Goal: Task Accomplishment & Management: Manage account settings

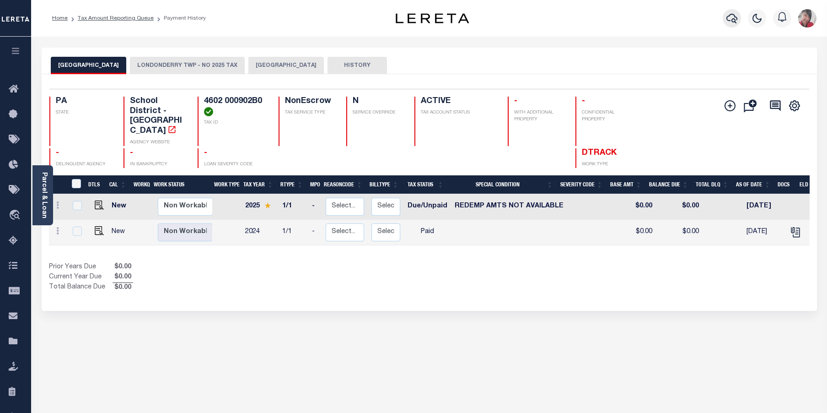
click at [731, 16] on icon "button" at bounding box center [732, 18] width 11 height 11
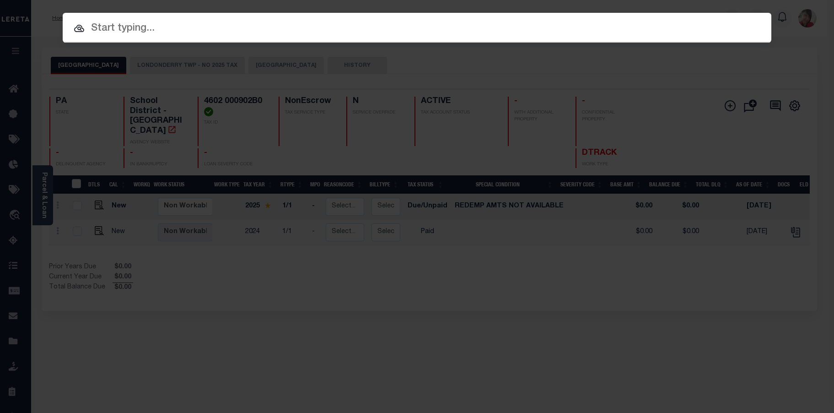
click at [211, 30] on input "text" at bounding box center [417, 29] width 709 height 16
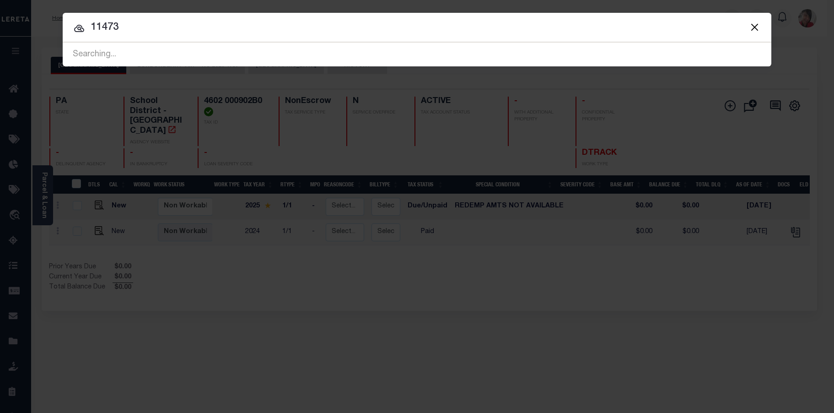
type input "11473"
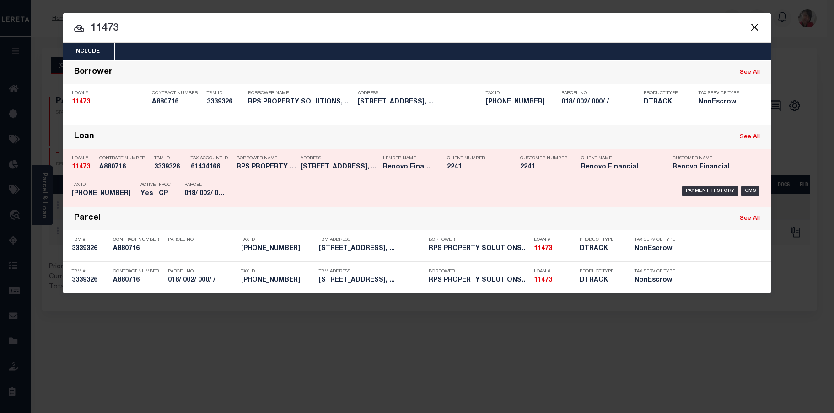
click at [283, 185] on div "Payment History OMS" at bounding box center [500, 191] width 523 height 27
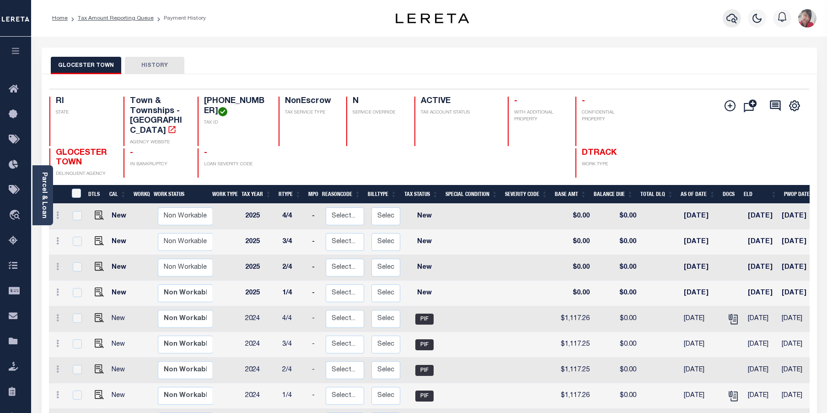
click at [734, 22] on icon "button" at bounding box center [732, 18] width 11 height 11
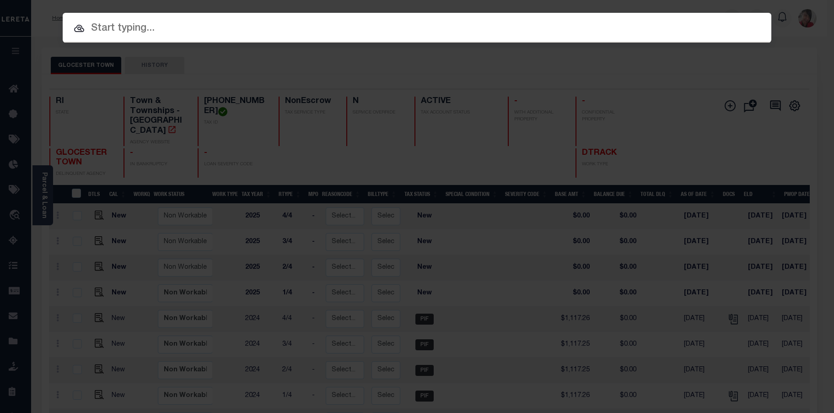
click at [308, 32] on input "text" at bounding box center [417, 29] width 709 height 16
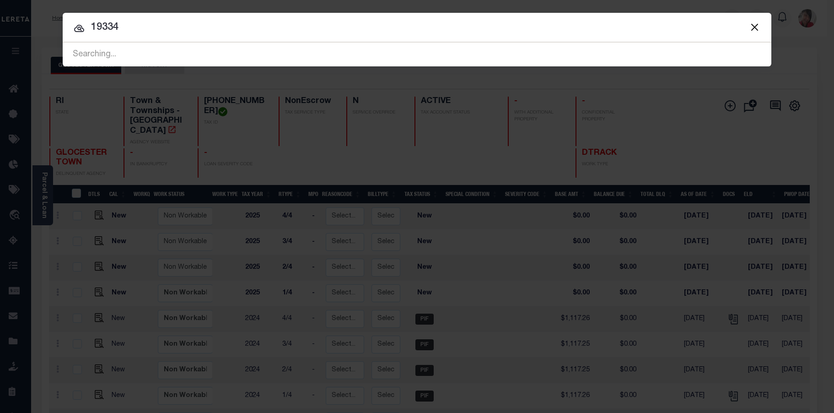
type input "19334"
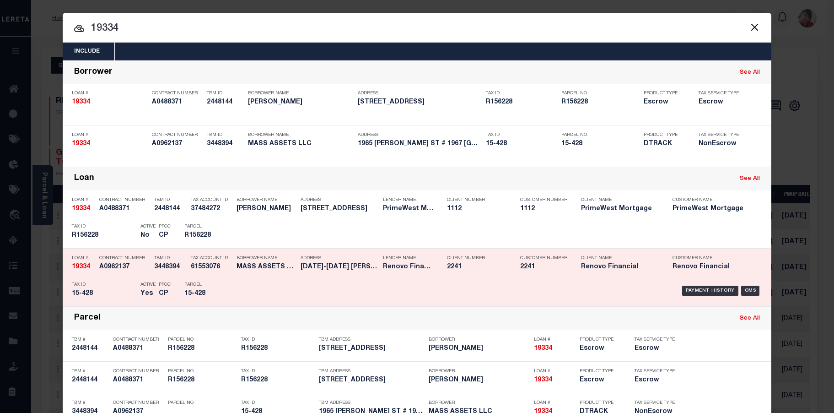
click at [233, 279] on div "Payment History OMS" at bounding box center [500, 290] width 537 height 27
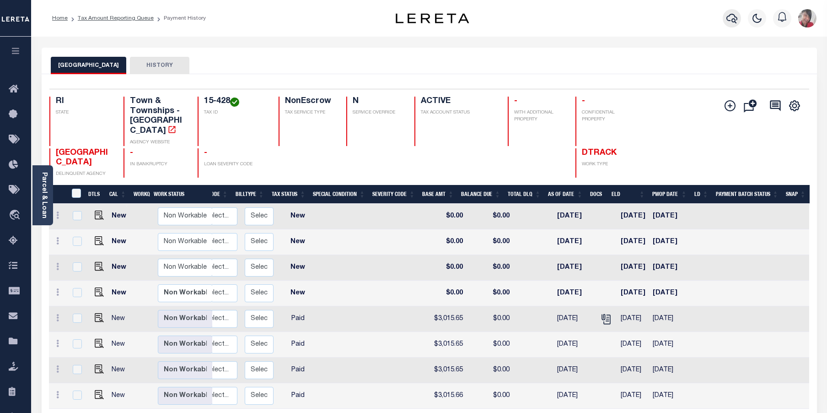
click at [735, 18] on icon "button" at bounding box center [732, 18] width 11 height 11
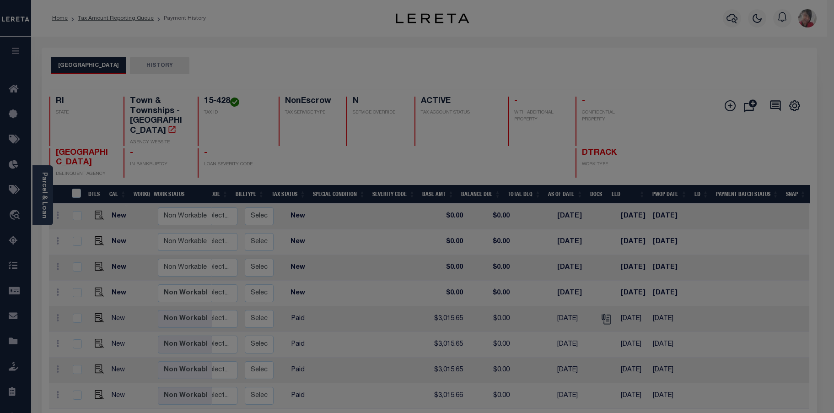
scroll to position [0, 148]
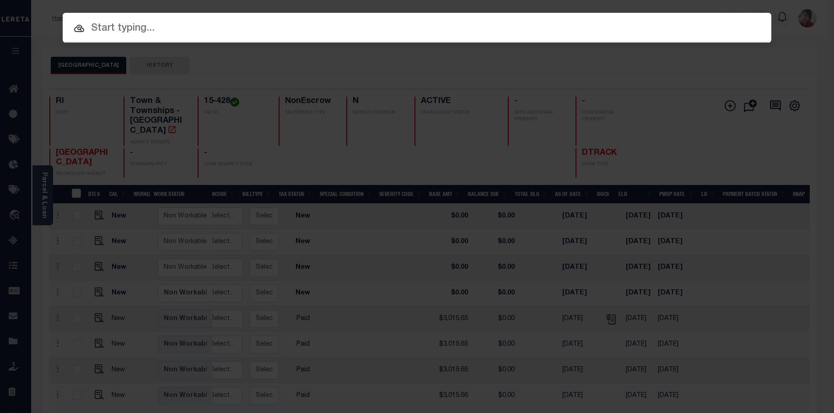
click at [470, 30] on input "text" at bounding box center [417, 29] width 709 height 16
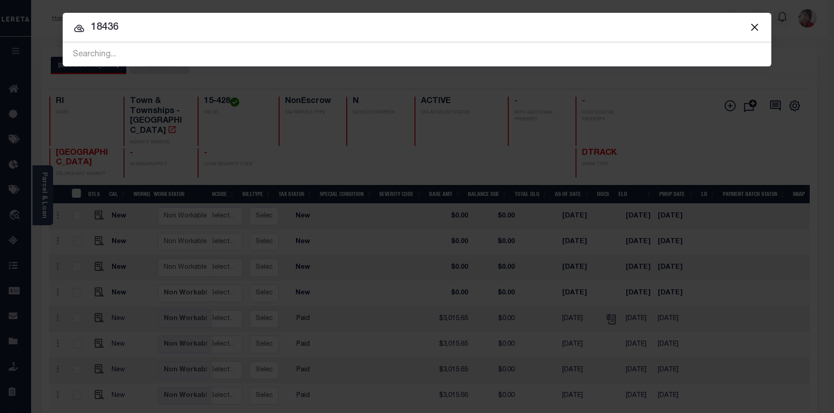
type input "18436"
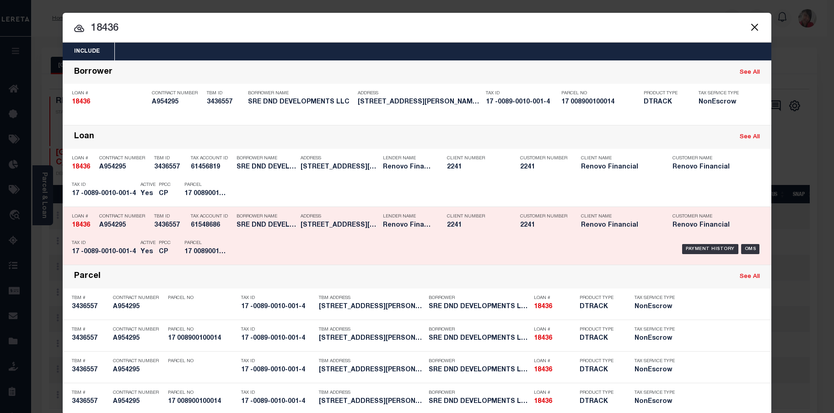
click at [252, 248] on div "Payment History OMS" at bounding box center [500, 249] width 523 height 27
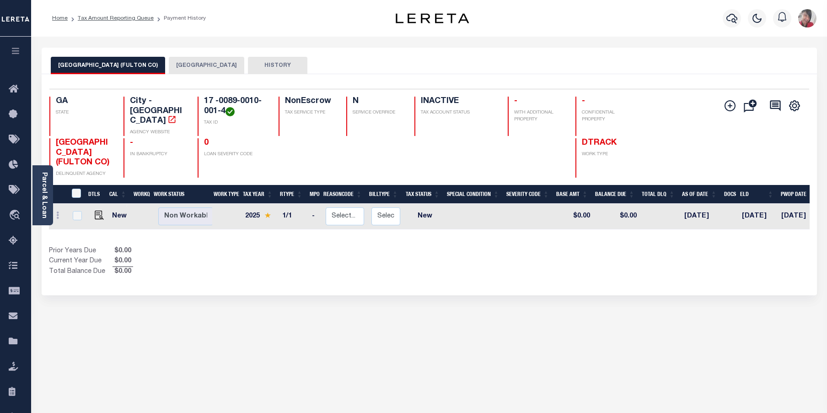
click at [169, 64] on button "FULTON COUNTY" at bounding box center [207, 65] width 76 height 17
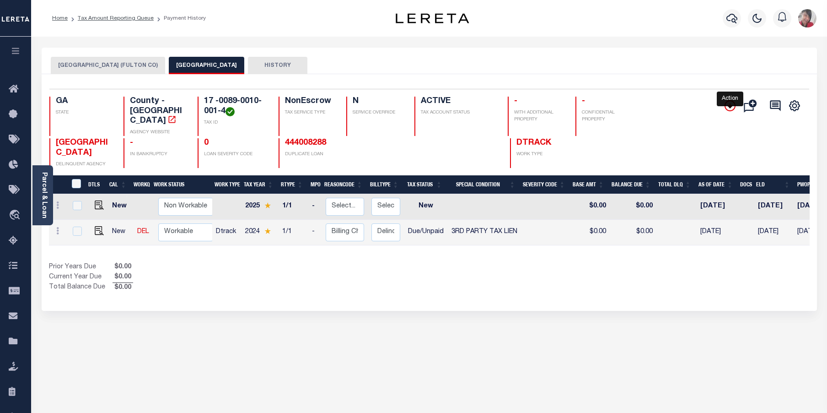
click at [732, 103] on icon "" at bounding box center [730, 105] width 11 height 11
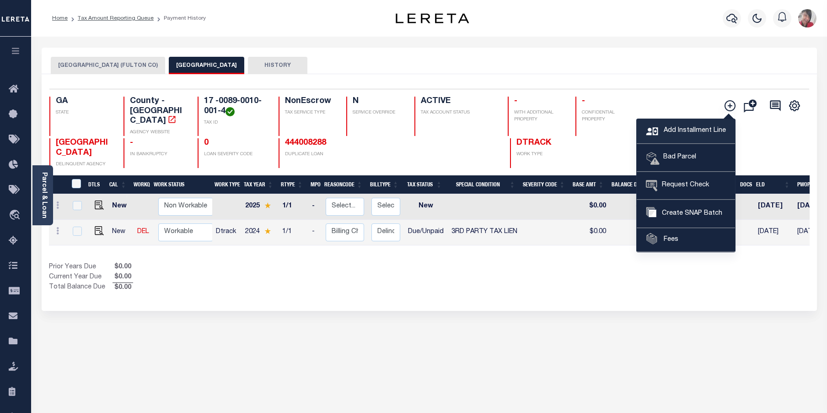
click at [684, 133] on span "Add Installment Line" at bounding box center [694, 131] width 65 height 10
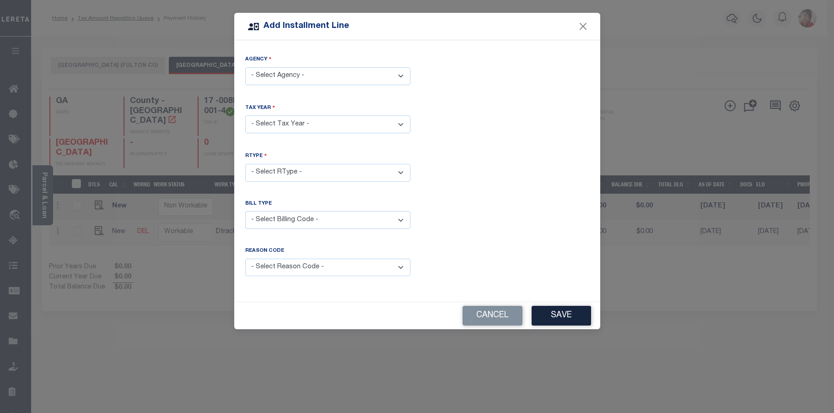
click at [405, 71] on select "- Select Agency - ATLANTA CITY (FULTON CO) - City FULTON COUNTY - County" at bounding box center [327, 76] width 165 height 18
select select "1312100000"
click at [245, 67] on select "- Select Agency - ATLANTA CITY (FULTON CO) - City FULTON COUNTY - County" at bounding box center [327, 76] width 165 height 18
click at [403, 124] on select "- Select Year - 2005 2006 2007 2008 2009 2010 2011 2012 2013 2014 2015 2016 201…" at bounding box center [327, 124] width 165 height 18
select select "2023"
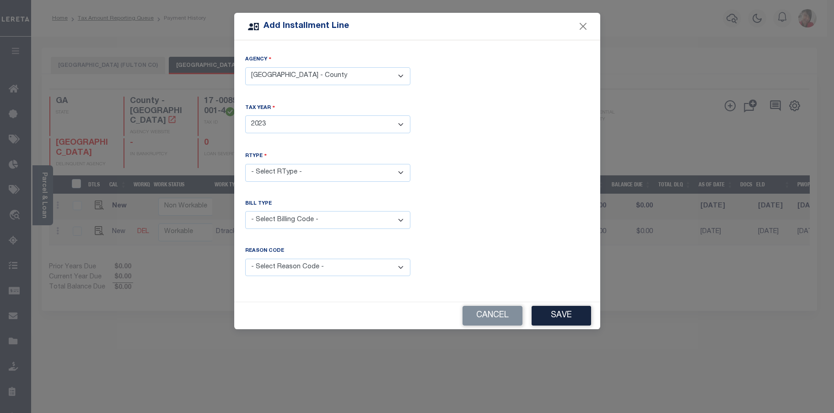
click at [245, 115] on select "- Select Year - 2005 2006 2007 2008 2009 2010 2011 2012 2013 2014 2015 2016 201…" at bounding box center [327, 124] width 165 height 18
click at [303, 173] on select "- Select RType - 1/1" at bounding box center [327, 173] width 165 height 18
select select "0"
click at [245, 164] on select "- Select RType - 1/1" at bounding box center [327, 173] width 165 height 18
click at [297, 222] on select "- Select Billing Code - Regular Delinquent Supplemental Corrected/Adjusted Bill…" at bounding box center [327, 220] width 165 height 18
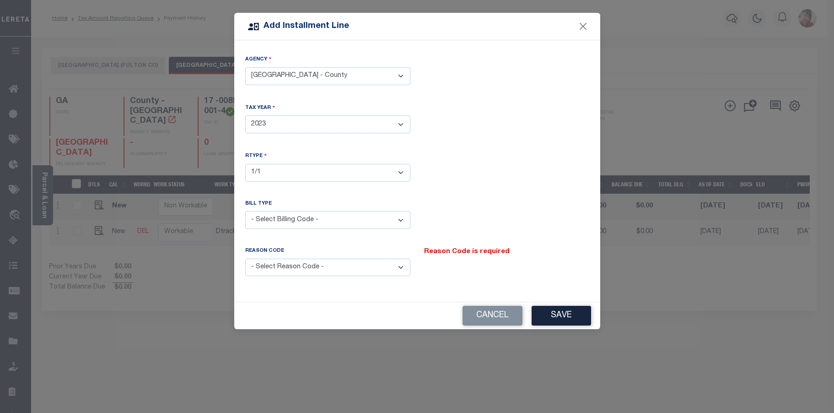
select select "2"
click at [245, 211] on select "- Select Billing Code - Regular Delinquent Supplemental Corrected/Adjusted Bill…" at bounding box center [327, 220] width 165 height 18
click at [401, 270] on select "- Select Reason Code - Payment Reversal Taxable Value Change Assessment Change …" at bounding box center [327, 268] width 165 height 18
select select "6"
click at [245, 259] on select "- Select Reason Code - Payment Reversal Taxable Value Change Assessment Change …" at bounding box center [327, 268] width 165 height 18
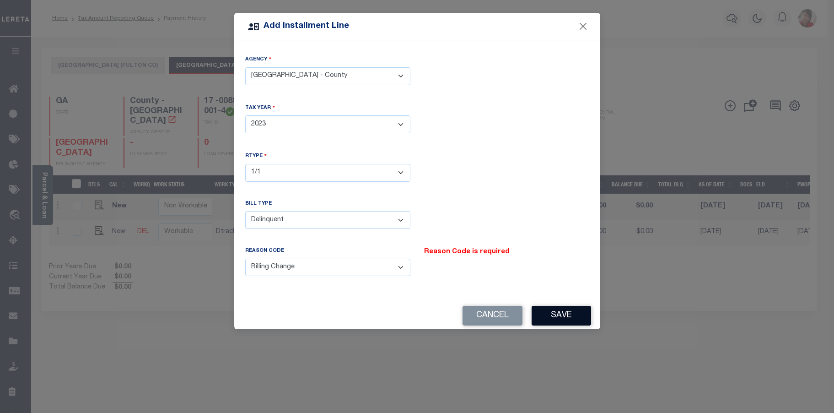
click at [560, 316] on button "Save" at bounding box center [561, 316] width 59 height 20
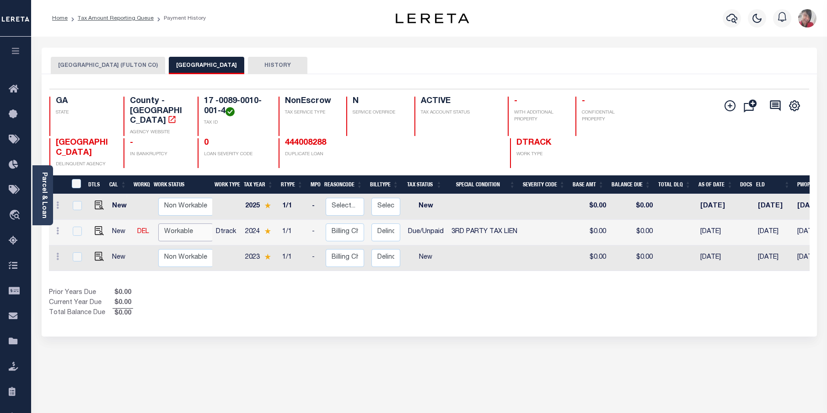
click at [187, 225] on select "Non Workable Workable" at bounding box center [185, 232] width 55 height 18
checkbox input "true"
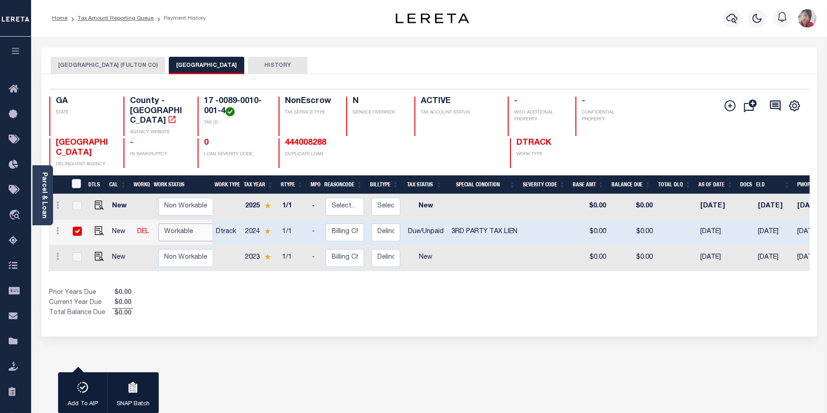
select select "true"
click at [158, 223] on select "Non Workable Workable" at bounding box center [185, 232] width 55 height 18
checkbox input "false"
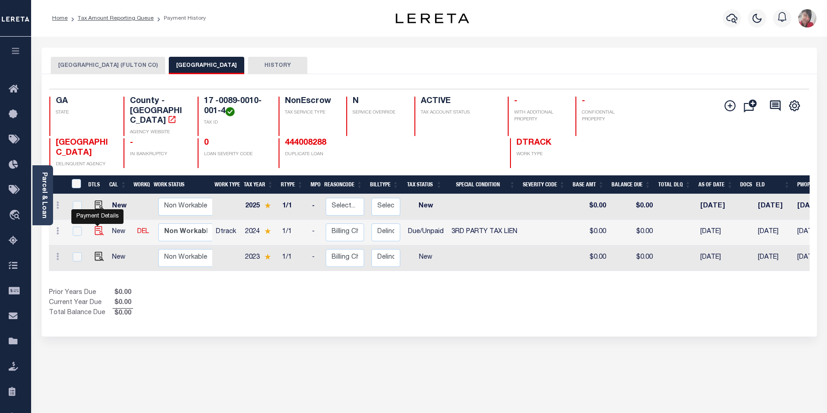
click at [98, 226] on img at bounding box center [99, 230] width 9 height 9
checkbox input "true"
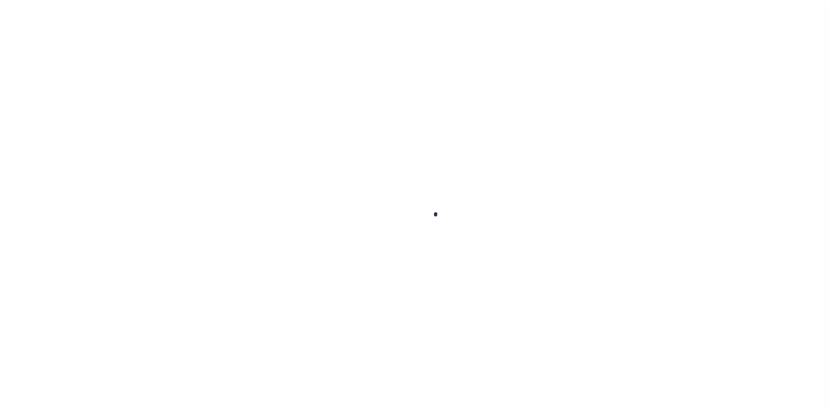
checkbox input "false"
type textarea "FIFA TRANSFERRED/SOLD Reporting as it remains on the website even if it has bee…"
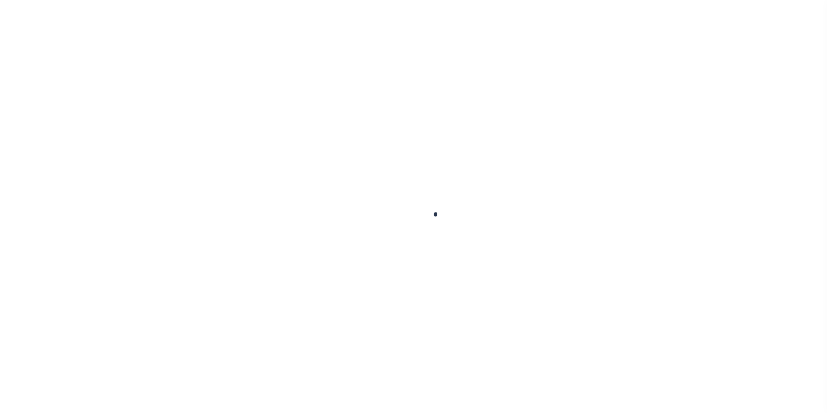
type input "[DATE]"
select select "DUE"
select select "20"
type input "0"
type input "$0"
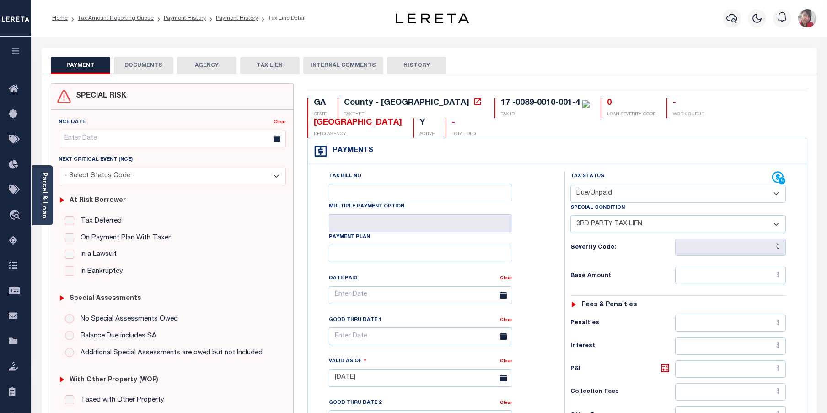
click at [159, 68] on button "DOCUMENTS" at bounding box center [143, 65] width 59 height 17
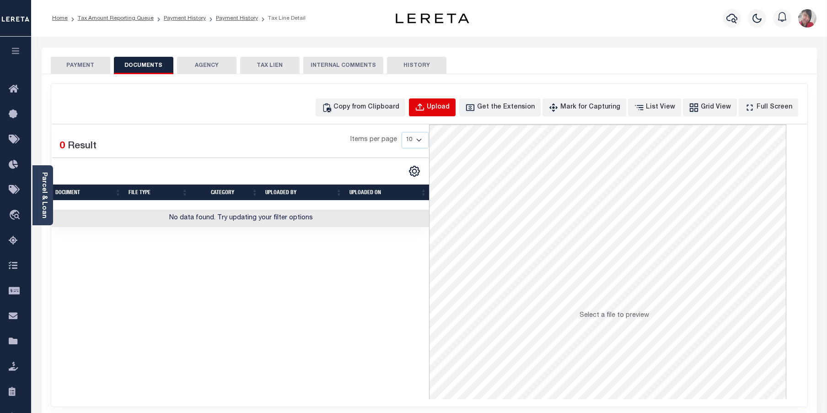
click at [450, 109] on div "Upload" at bounding box center [438, 108] width 23 height 10
select select "POP"
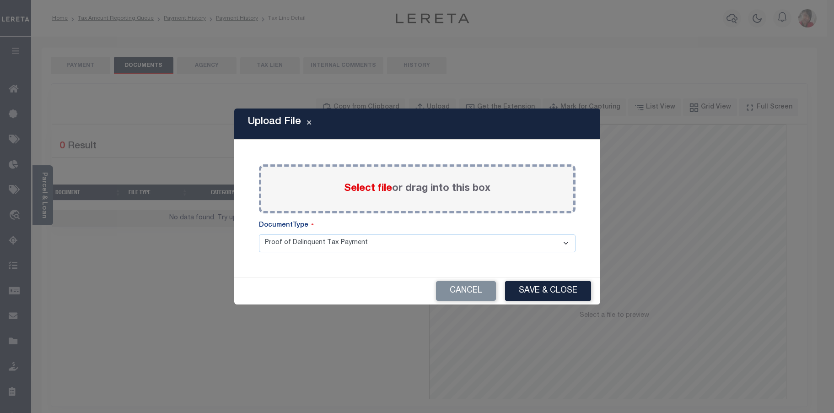
click at [374, 186] on span "Select file" at bounding box center [368, 189] width 48 height 10
click at [0, 0] on input "Select file or drag into this box" at bounding box center [0, 0] width 0 height 0
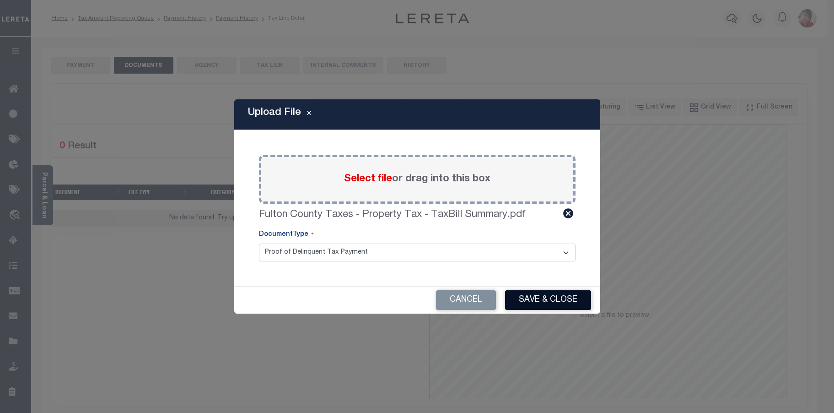
click at [563, 304] on button "Save & Close" at bounding box center [548, 300] width 86 height 20
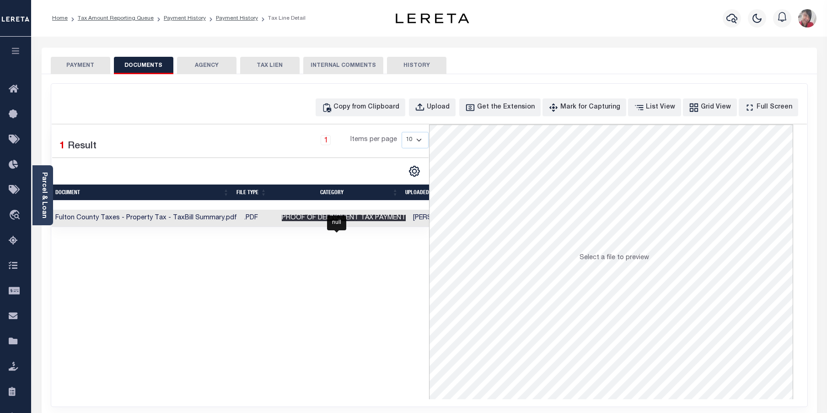
click at [366, 216] on span "Proof of Delinquent Tax Payment" at bounding box center [344, 218] width 124 height 6
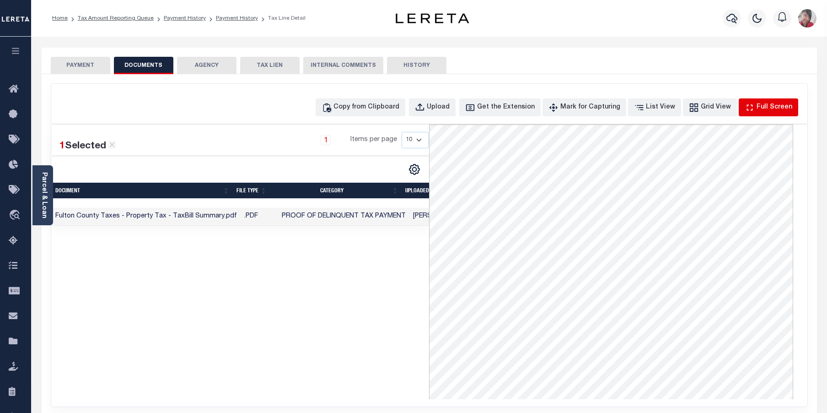
click at [768, 108] on div "Full Screen" at bounding box center [775, 108] width 36 height 10
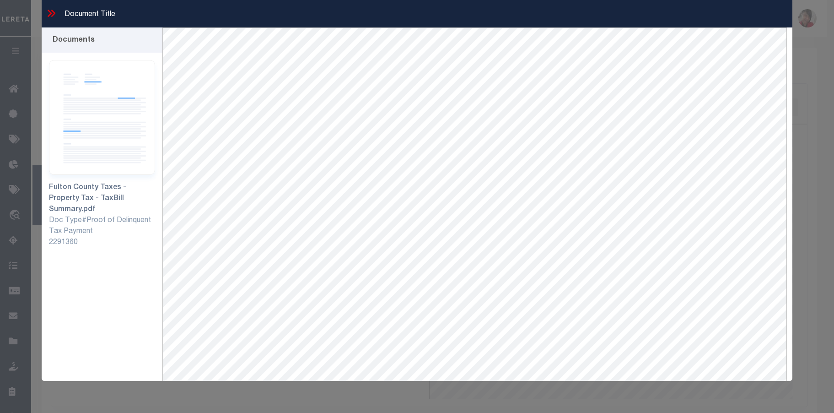
click at [54, 11] on icon at bounding box center [51, 13] width 12 height 12
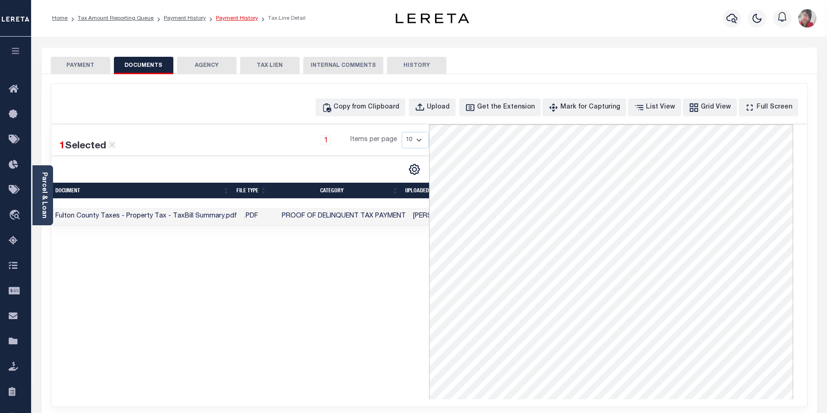
click at [244, 19] on link "Payment History" at bounding box center [237, 18] width 42 height 5
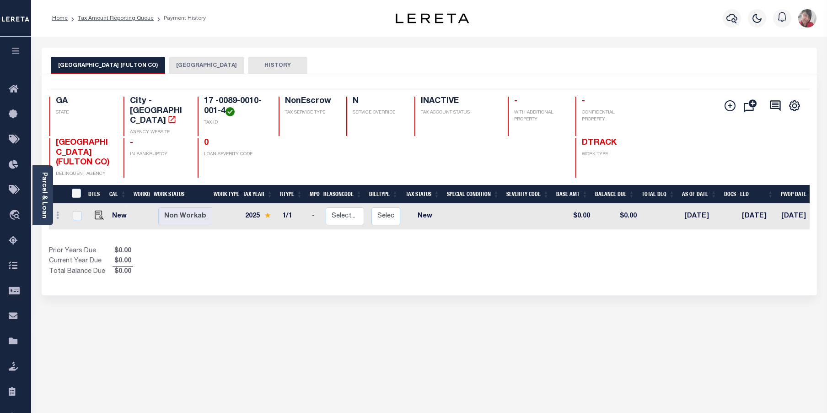
click at [192, 62] on button "[GEOGRAPHIC_DATA]" at bounding box center [207, 65] width 76 height 17
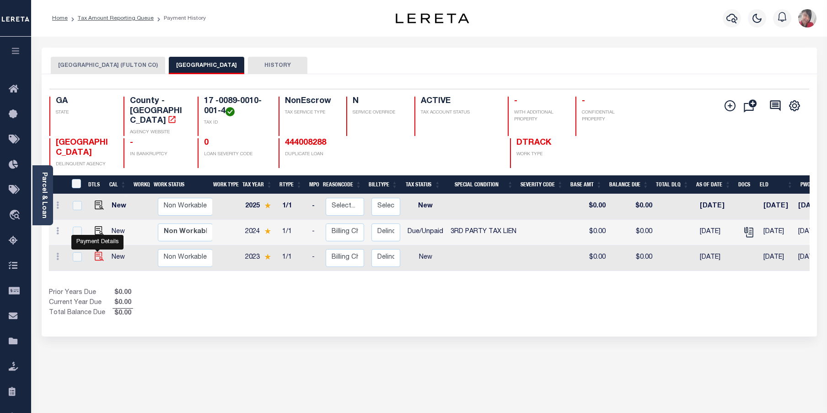
click at [95, 252] on img "" at bounding box center [99, 256] width 9 height 9
checkbox input "true"
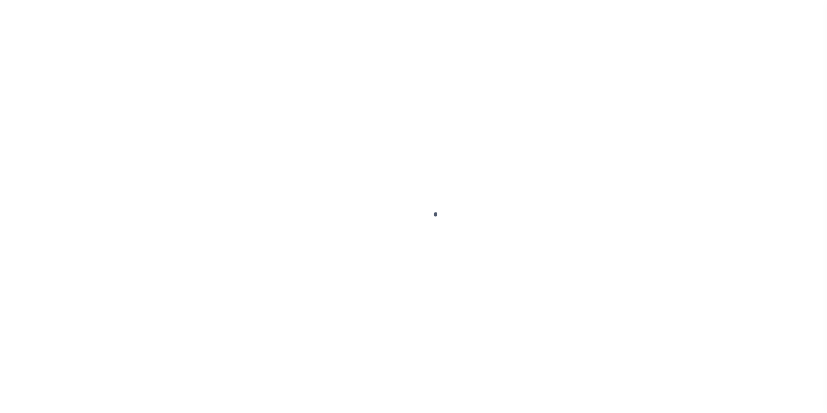
select select "NW2"
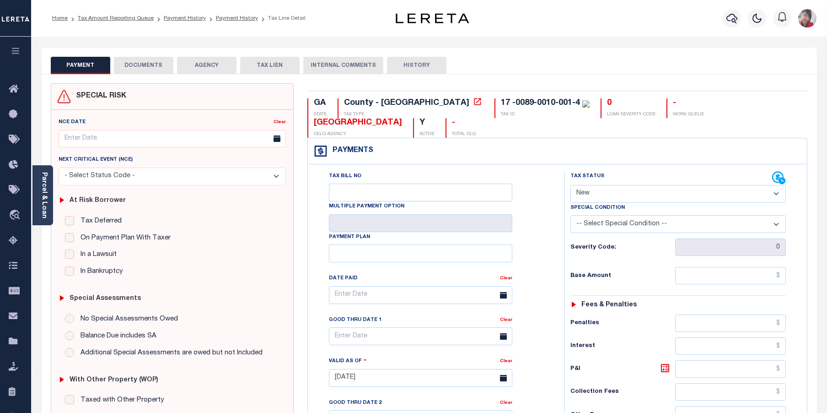
click at [145, 67] on button "DOCUMENTS" at bounding box center [143, 65] width 59 height 17
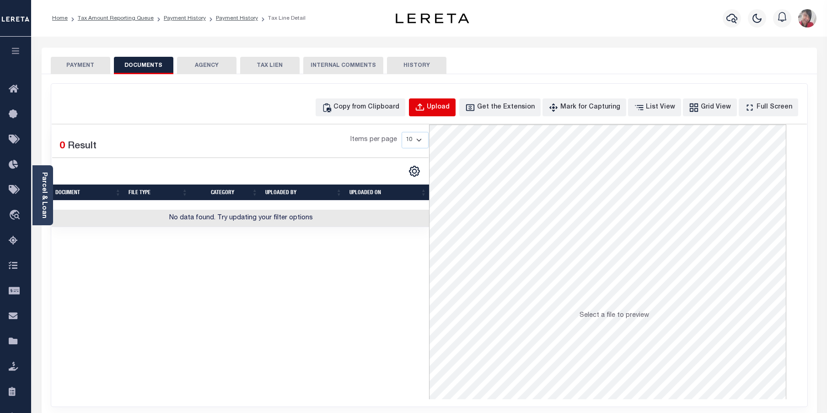
click at [450, 105] on div "Upload" at bounding box center [438, 108] width 23 height 10
select select "POP"
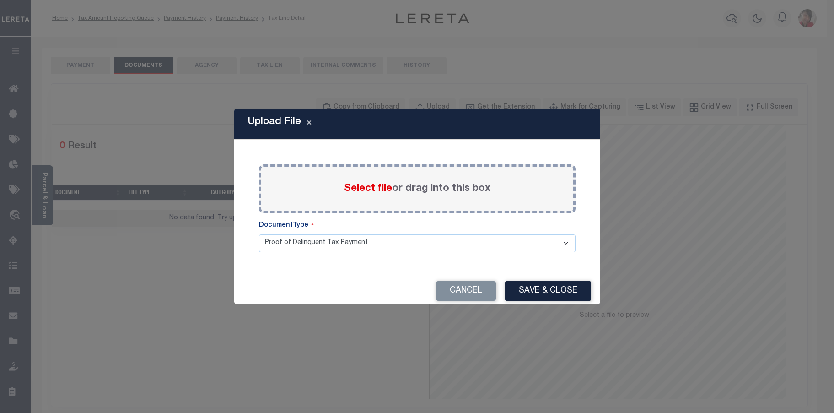
click at [369, 193] on span "Select file" at bounding box center [368, 189] width 48 height 10
click at [0, 0] on input "Select file or drag into this box" at bounding box center [0, 0] width 0 height 0
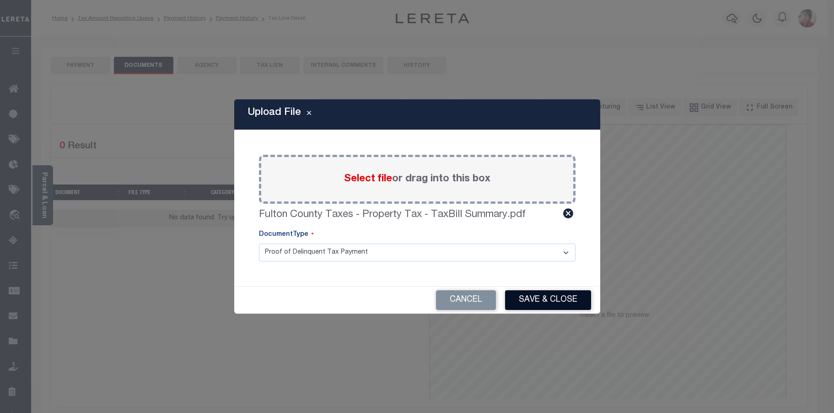
click at [557, 297] on button "Save & Close" at bounding box center [548, 300] width 86 height 20
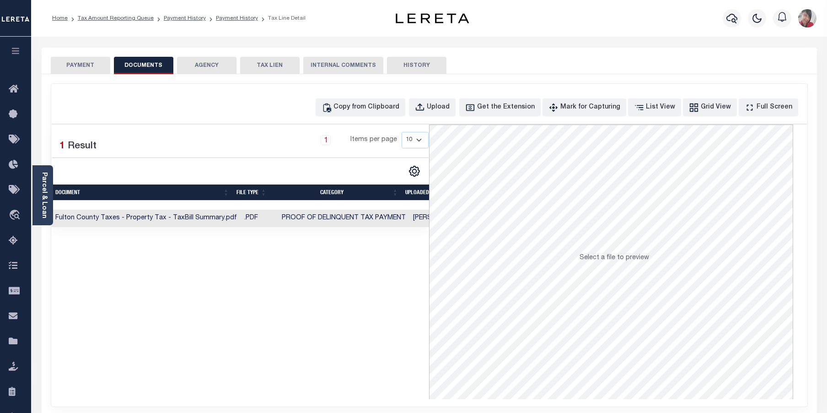
click at [76, 65] on button "PAYMENT" at bounding box center [80, 65] width 59 height 17
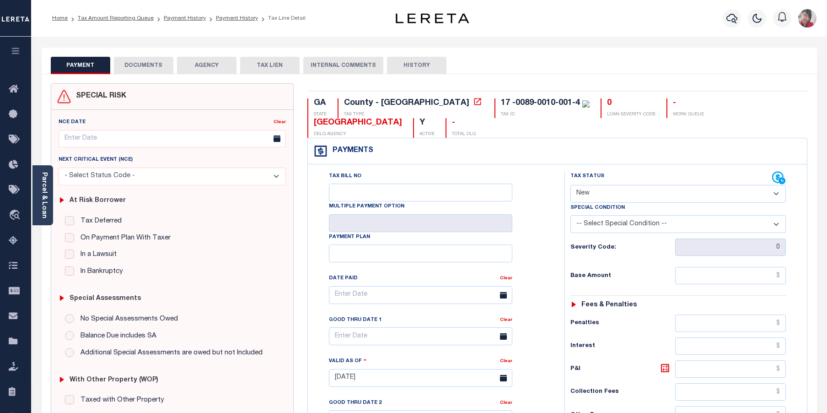
click at [662, 185] on select "- Select Status Code - Open Due/Unpaid Paid Incomplete No Tax Due Internal Refu…" at bounding box center [679, 194] width 216 height 18
select select "PYD"
click at [571, 185] on select "- Select Status Code - Open Due/Unpaid Paid Incomplete No Tax Due Internal Refu…" at bounding box center [679, 194] width 216 height 18
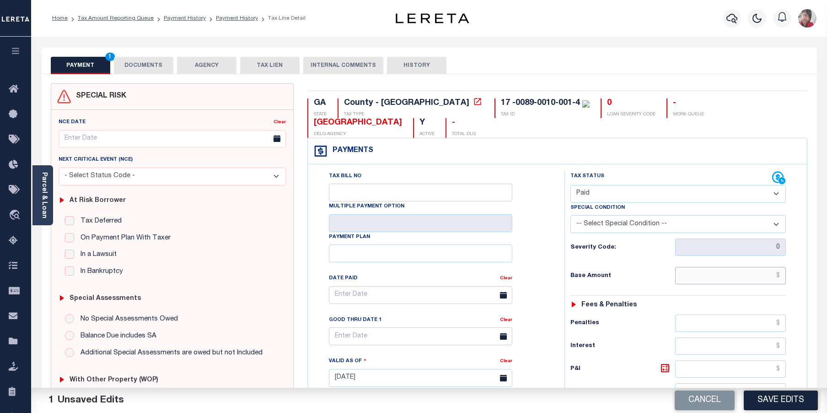
click at [708, 267] on input "text" at bounding box center [731, 275] width 111 height 17
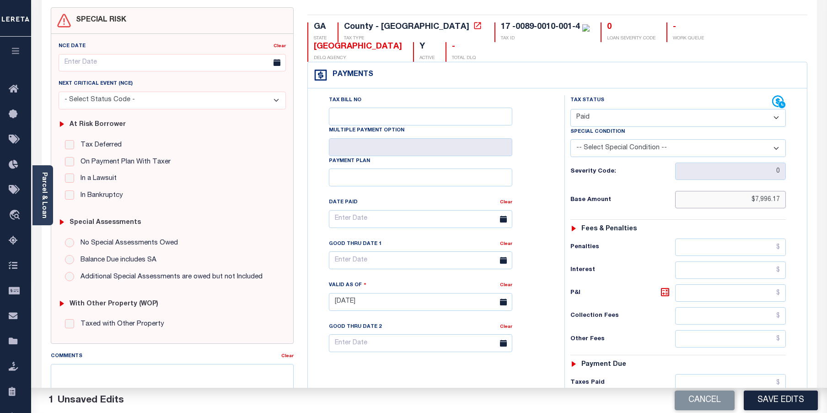
scroll to position [92, 0]
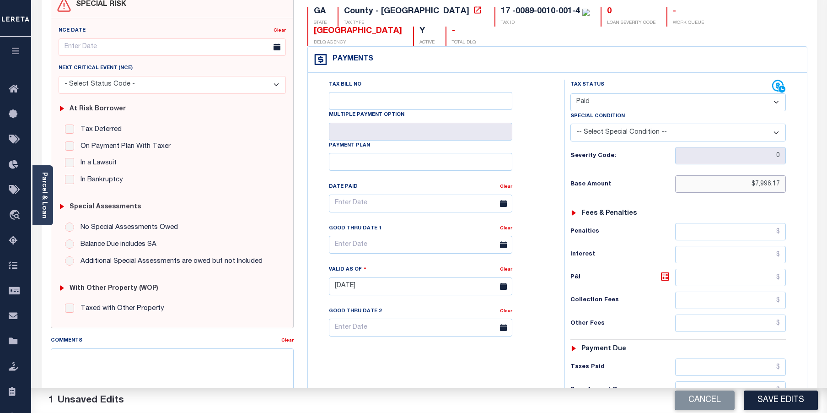
type input "$7,996.17"
click at [725, 269] on input "text" at bounding box center [731, 277] width 111 height 17
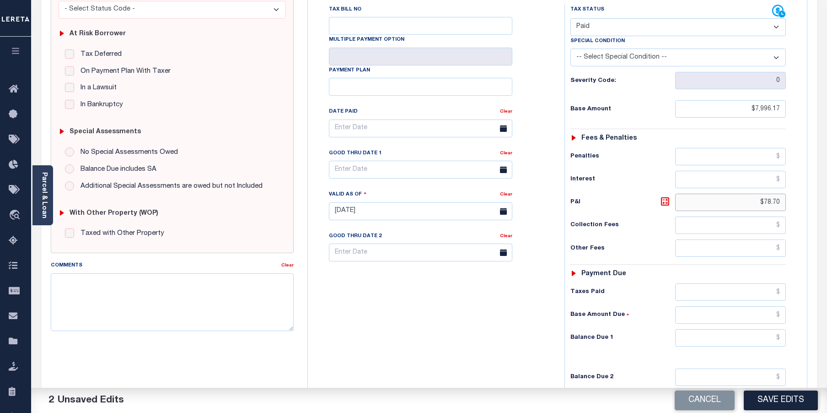
scroll to position [229, 0]
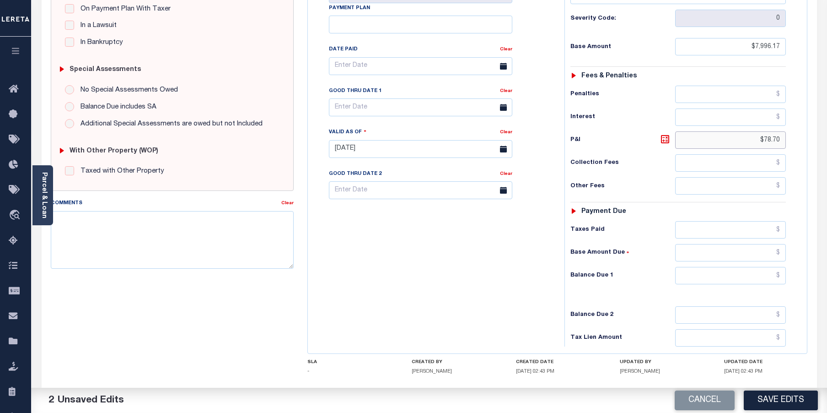
type input "$78.70"
click at [740, 221] on input "text" at bounding box center [731, 229] width 111 height 17
type input "$8,074.87"
drag, startPoint x: 730, startPoint y: 214, endPoint x: 795, endPoint y: 214, distance: 65.9
click at [795, 214] on div "Tax Status Status - Select Status Code -" at bounding box center [682, 144] width 234 height 404
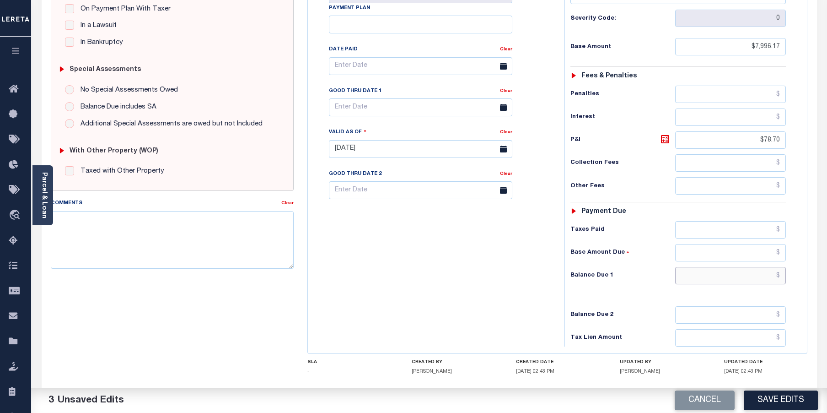
click at [747, 267] on input "text" at bounding box center [731, 275] width 111 height 17
type input "$8,074.87"
click at [668, 134] on icon at bounding box center [665, 139] width 11 height 11
drag, startPoint x: 748, startPoint y: 256, endPoint x: 793, endPoint y: 256, distance: 44.9
click at [793, 256] on div "Tax Status Status - Select Status Code -" at bounding box center [682, 144] width 234 height 404
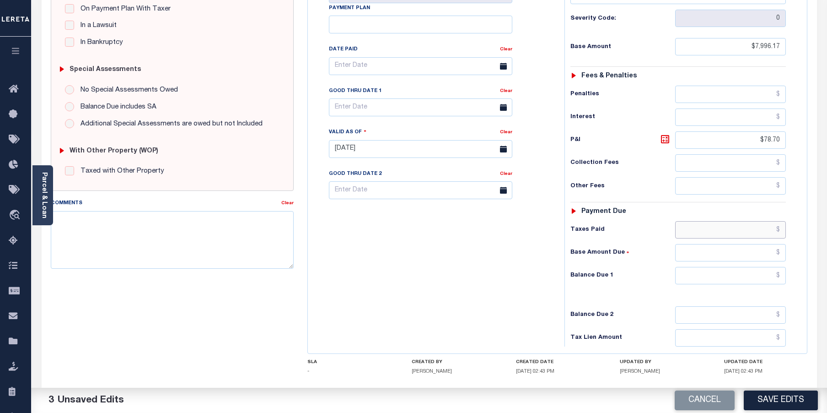
click at [750, 221] on input "text" at bounding box center [731, 229] width 111 height 17
paste input "$8,074.87"
type input "$8,074.87"
click at [758, 267] on input "text" at bounding box center [731, 275] width 111 height 17
type input "$0.00"
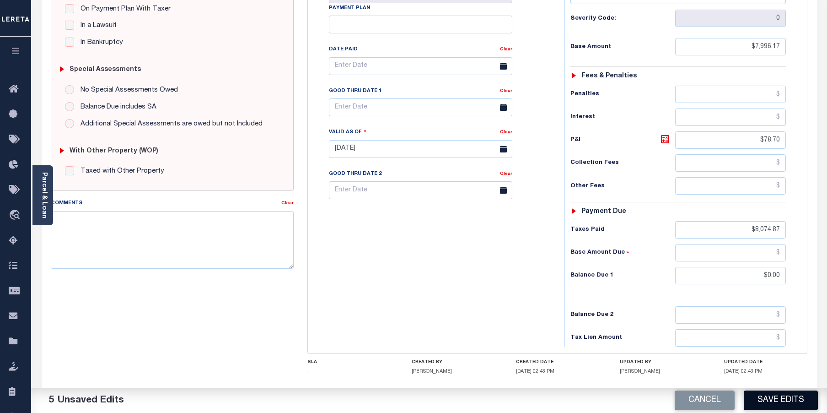
click at [774, 398] on button "Save Edits" at bounding box center [781, 400] width 74 height 20
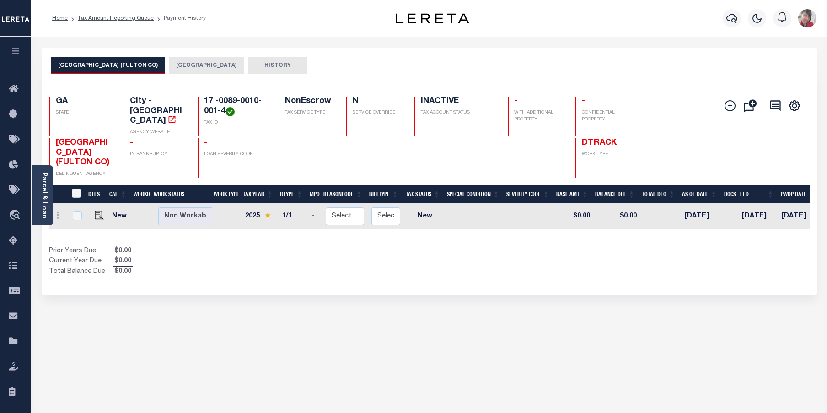
click at [169, 62] on button "[GEOGRAPHIC_DATA]" at bounding box center [207, 65] width 76 height 17
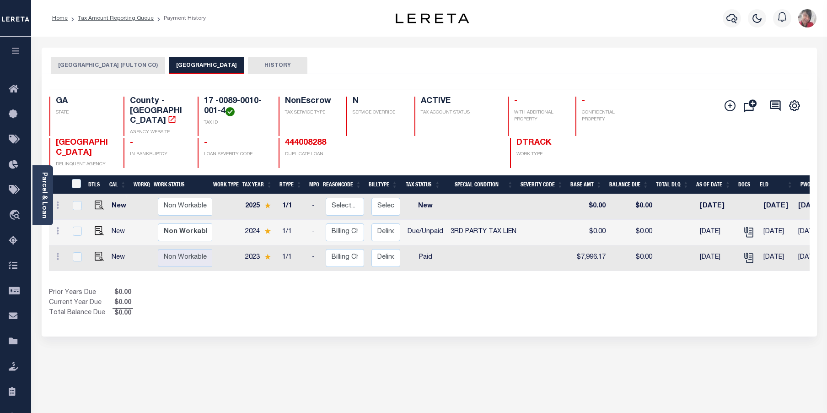
click at [99, 67] on button "ATLANTA CITY (FULTON CO)" at bounding box center [108, 65] width 114 height 17
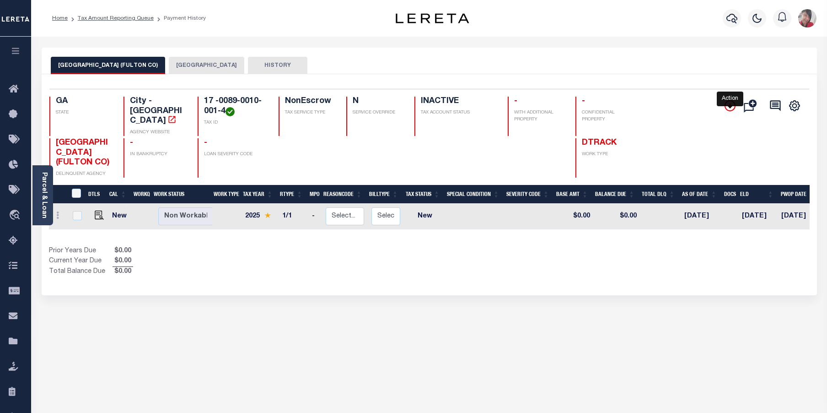
click at [732, 106] on icon "" at bounding box center [730, 105] width 11 height 11
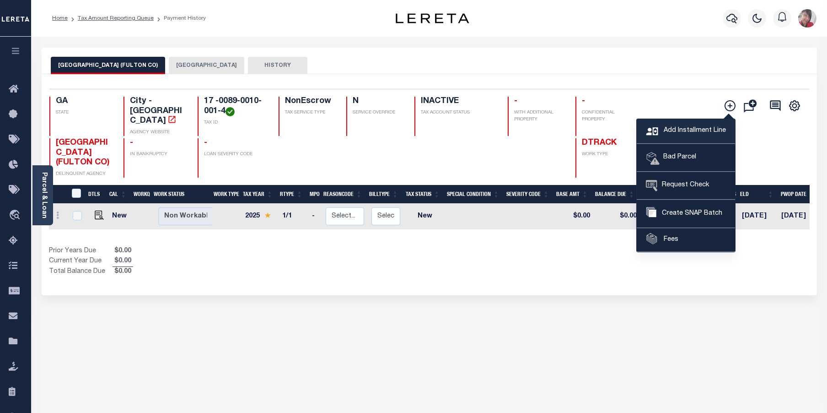
click at [684, 130] on span "Add Installment Line" at bounding box center [694, 131] width 65 height 10
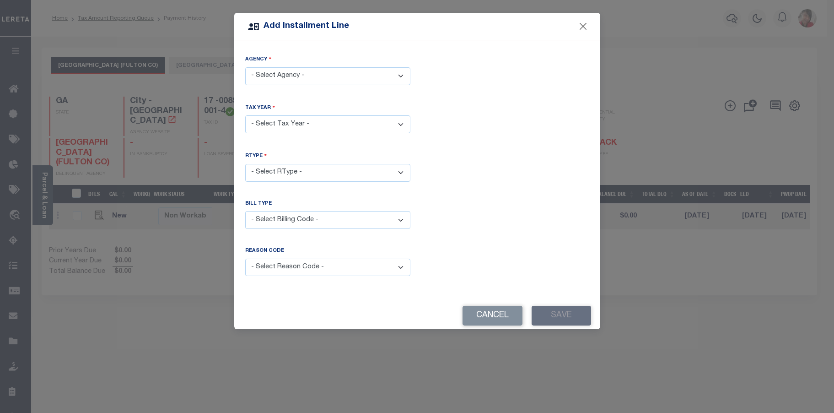
click at [402, 77] on select "- Select Agency - ATLANTA CITY (FULTON CO) - City FULTON COUNTY - County" at bounding box center [327, 76] width 165 height 18
select select "1312101000"
click at [245, 67] on select "- Select Agency - ATLANTA CITY (FULTON CO) - City FULTON COUNTY - County" at bounding box center [327, 76] width 165 height 18
click at [405, 125] on select "- Select Year - 2005 2006 2007 2008 2009 2010 2011 2012 2013 2014 2015 2016 201…" at bounding box center [327, 124] width 165 height 18
select select "2023"
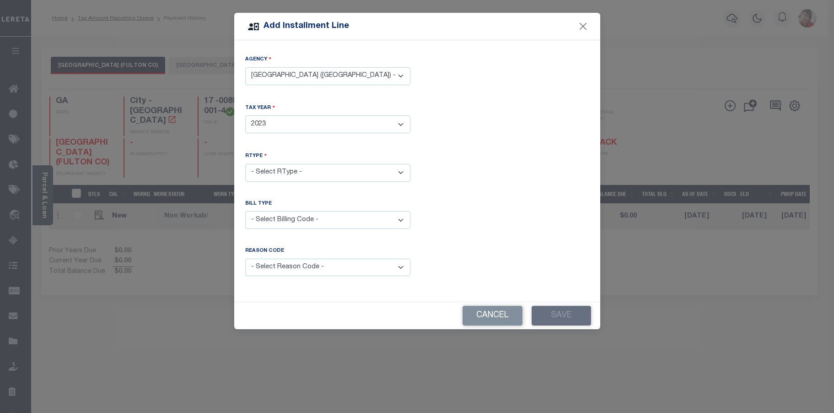
click at [245, 115] on select "- Select Year - 2005 2006 2007 2008 2009 2010 2011 2012 2013 2014 2015 2016 201…" at bounding box center [327, 124] width 165 height 18
click at [315, 169] on select "- Select RType - 1/1" at bounding box center [327, 173] width 165 height 18
select select "0"
click at [245, 164] on select "- Select RType - 1/1" at bounding box center [327, 173] width 165 height 18
click at [285, 220] on select "- Select Billing Code - Regular Delinquent Supplemental Corrected/Adjusted Bill…" at bounding box center [327, 220] width 165 height 18
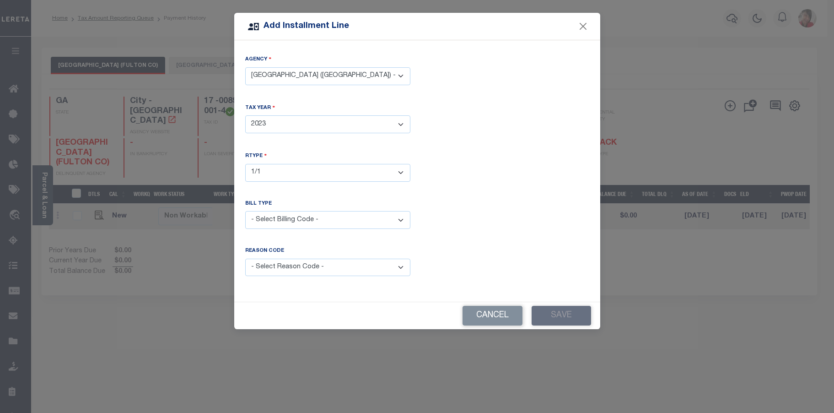
select select "2"
click at [245, 211] on select "- Select Billing Code - Regular Delinquent Supplemental Corrected/Adjusted Bill…" at bounding box center [327, 220] width 165 height 18
click at [293, 266] on select "- Select Reason Code - Payment Reversal Taxable Value Change Assessment Change …" at bounding box center [327, 268] width 165 height 18
select select "6"
click at [245, 259] on select "- Select Reason Code - Payment Reversal Taxable Value Change Assessment Change …" at bounding box center [327, 268] width 165 height 18
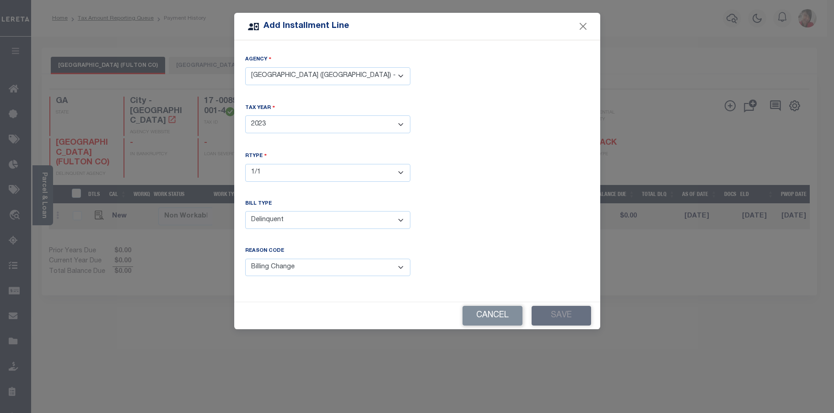
click at [520, 262] on div "Reason Code is required" at bounding box center [506, 267] width 179 height 40
click at [583, 24] on button "Close" at bounding box center [583, 27] width 12 height 12
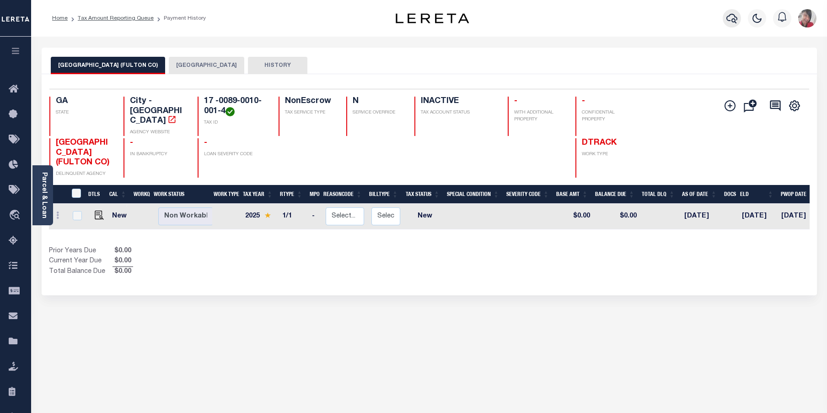
click at [731, 19] on icon "button" at bounding box center [732, 18] width 11 height 11
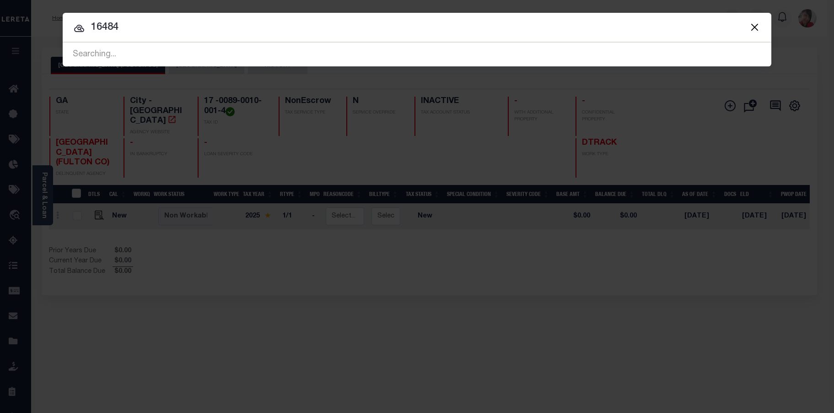
type input "16484"
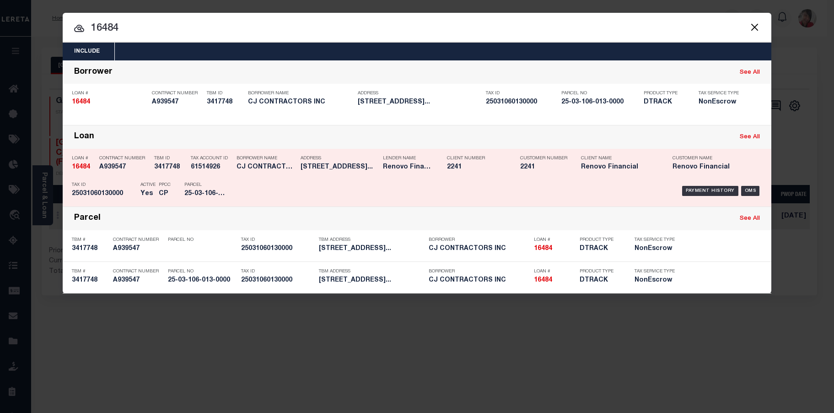
click at [428, 182] on div "Payment History OMS" at bounding box center [500, 191] width 523 height 27
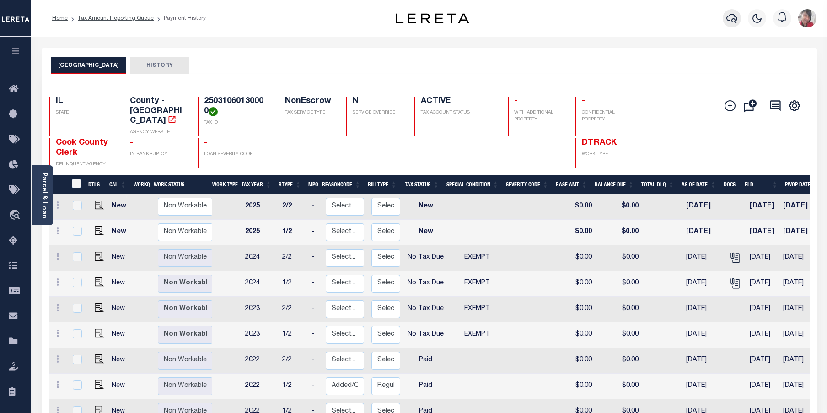
click at [730, 20] on icon "button" at bounding box center [732, 18] width 11 height 11
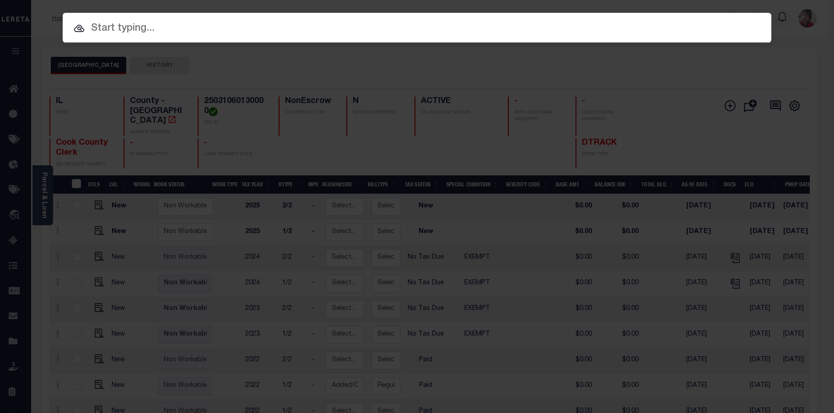
click at [461, 32] on input "text" at bounding box center [417, 29] width 709 height 16
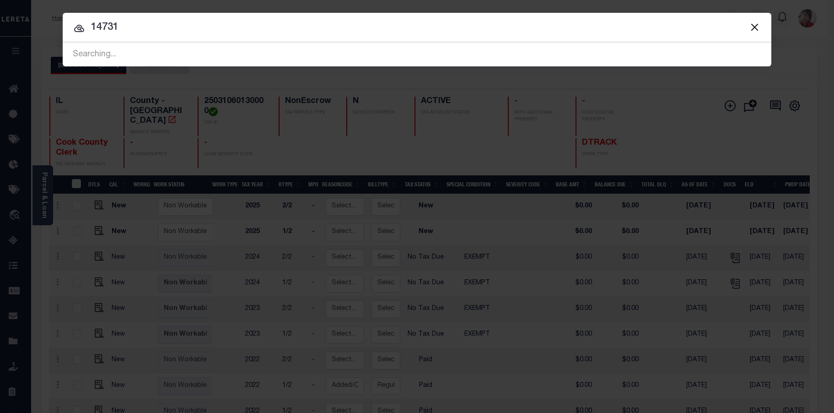
type input "14731"
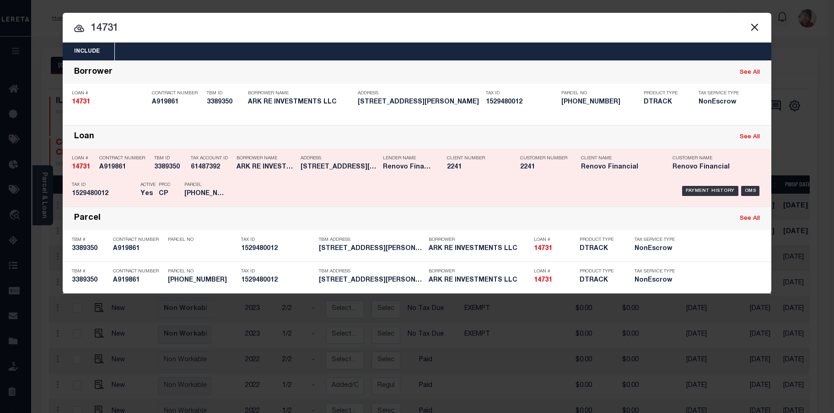
click at [359, 177] on div "Address 114 Maple Street McHenry, IL 60051" at bounding box center [340, 164] width 78 height 27
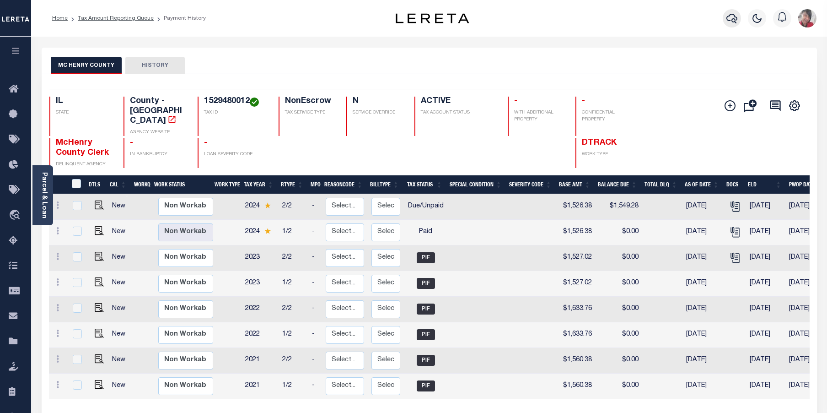
click at [738, 19] on button "button" at bounding box center [732, 18] width 18 height 18
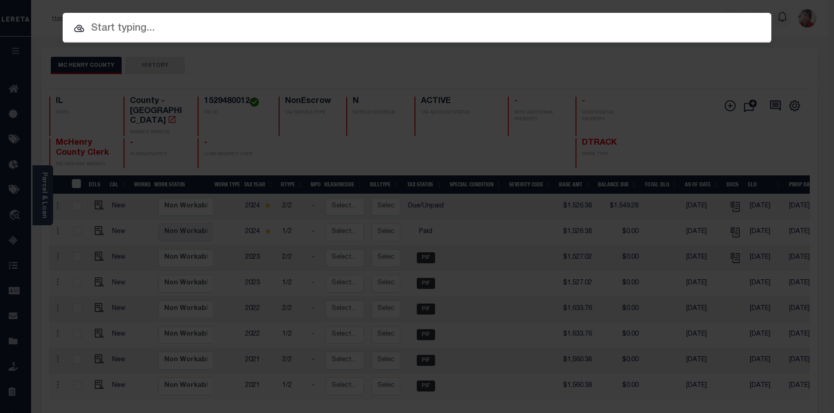
click at [484, 27] on input "text" at bounding box center [417, 29] width 709 height 16
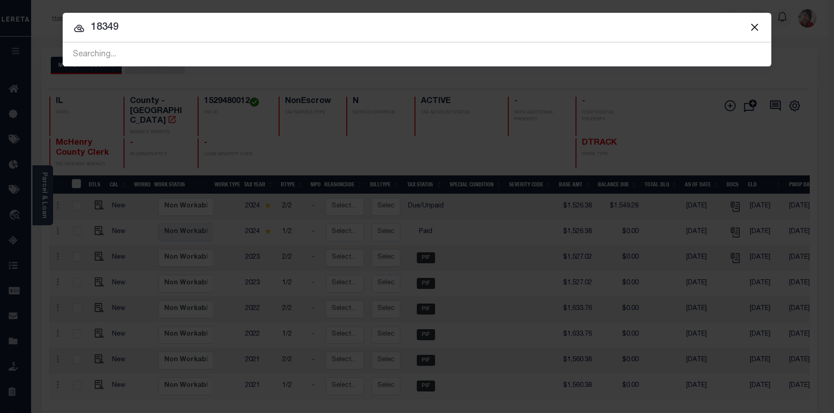
type input "18349"
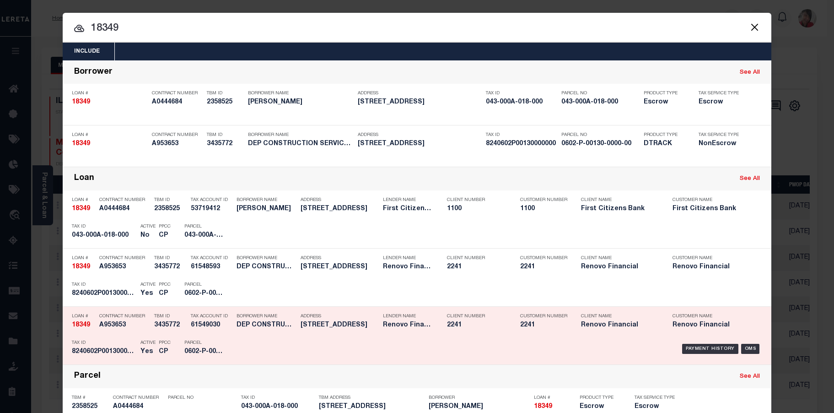
drag, startPoint x: 317, startPoint y: 336, endPoint x: 320, endPoint y: 323, distance: 13.6
click at [318, 335] on div "Address 402 Meadow Lane Sewickley, PA 15143" at bounding box center [340, 322] width 78 height 27
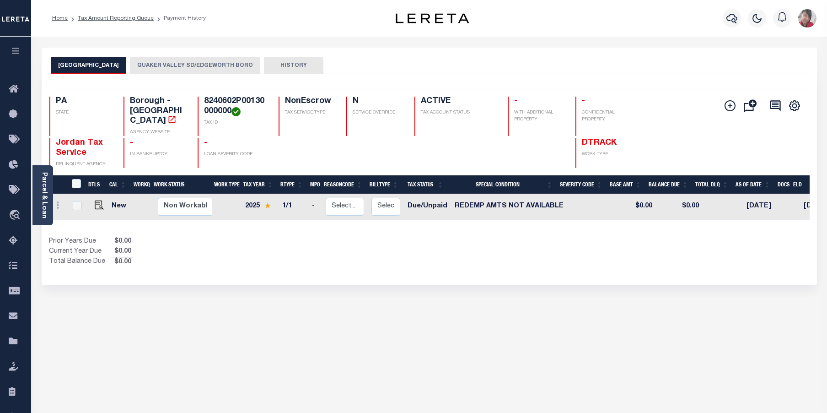
click at [202, 59] on button "QUAKER VALLEY SD/EDGEWORTH BORO" at bounding box center [195, 65] width 130 height 17
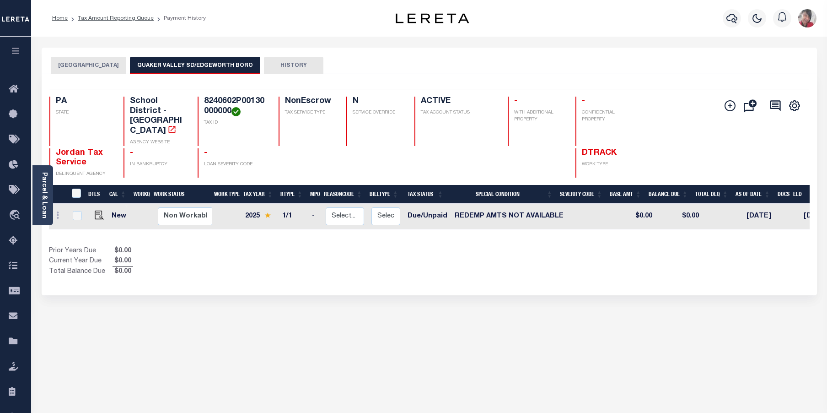
click at [103, 61] on button "EDGEWORTH BOROUGH" at bounding box center [89, 65] width 76 height 17
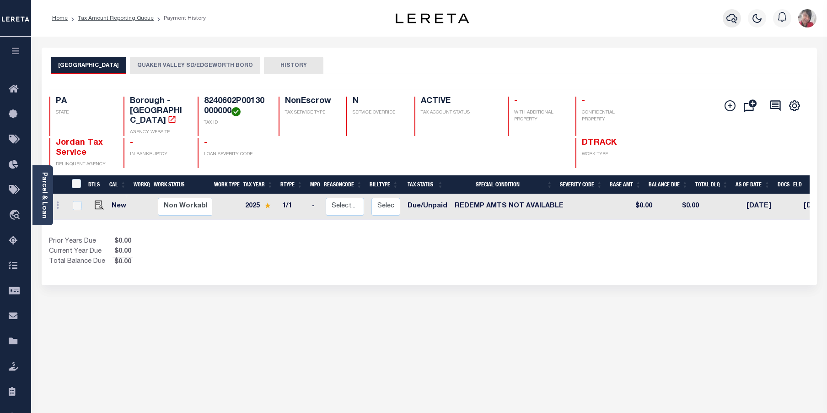
click at [736, 18] on icon "button" at bounding box center [732, 18] width 11 height 11
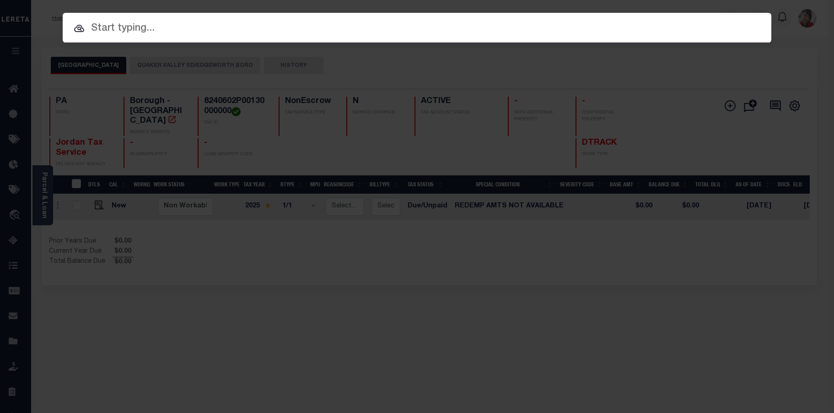
click at [280, 25] on input "text" at bounding box center [417, 29] width 709 height 16
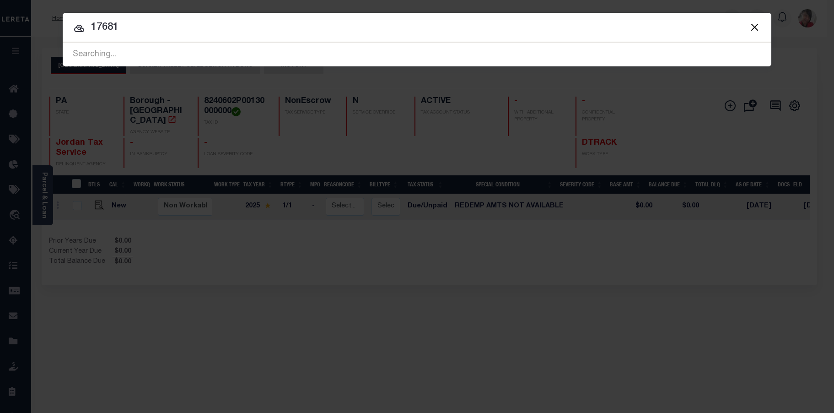
type input "17681"
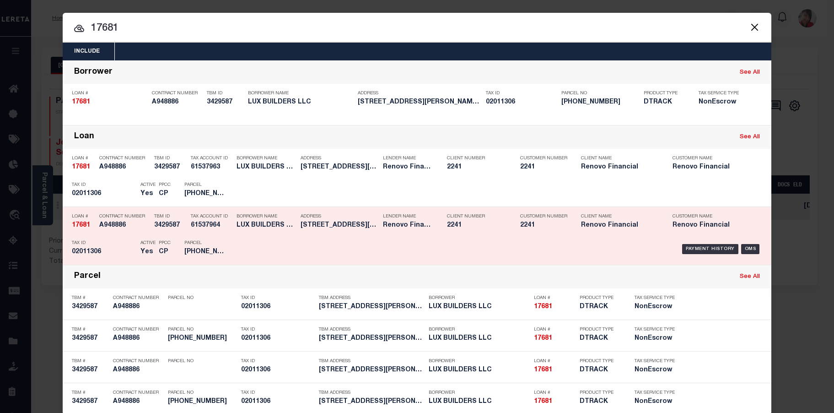
click at [250, 250] on div "Payment History OMS" at bounding box center [500, 249] width 523 height 27
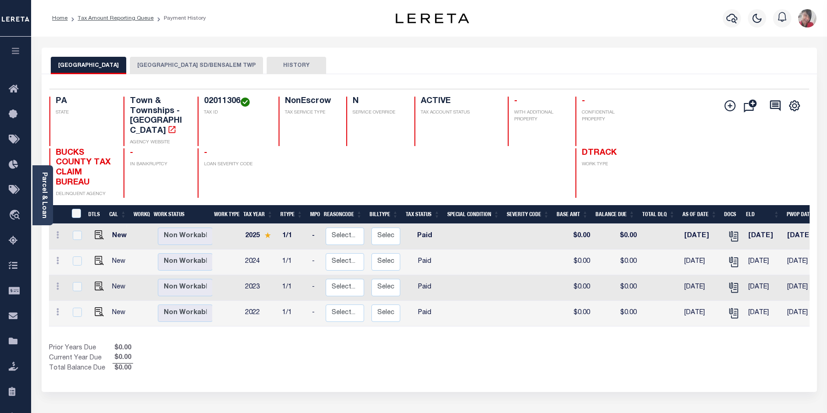
click at [169, 68] on button "BENSALEM TOWNSHIP SD/BENSALEM TWP" at bounding box center [196, 65] width 133 height 17
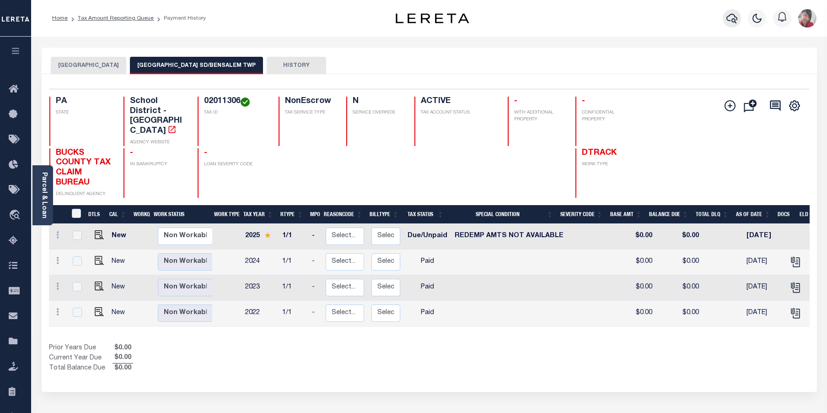
click at [730, 22] on icon "button" at bounding box center [732, 18] width 11 height 11
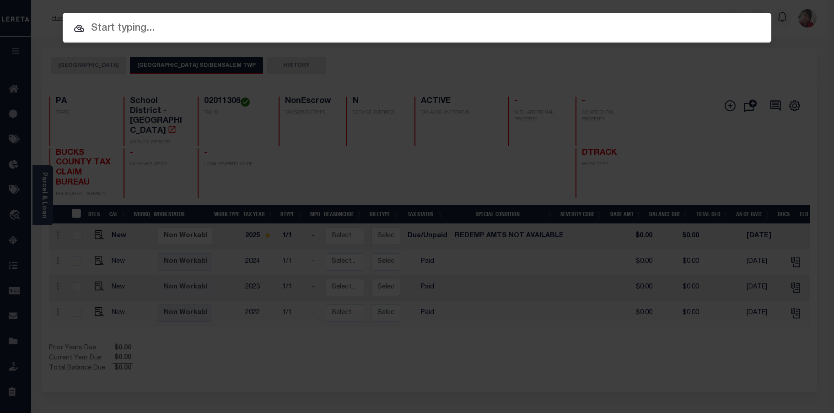
click at [511, 29] on input "text" at bounding box center [417, 29] width 709 height 16
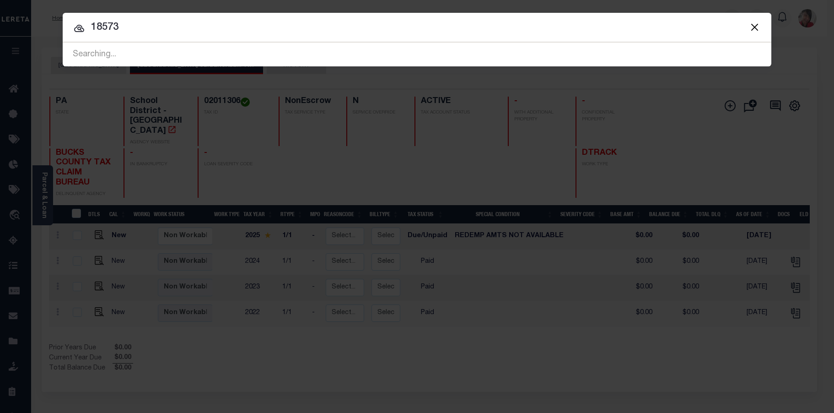
type input "18573"
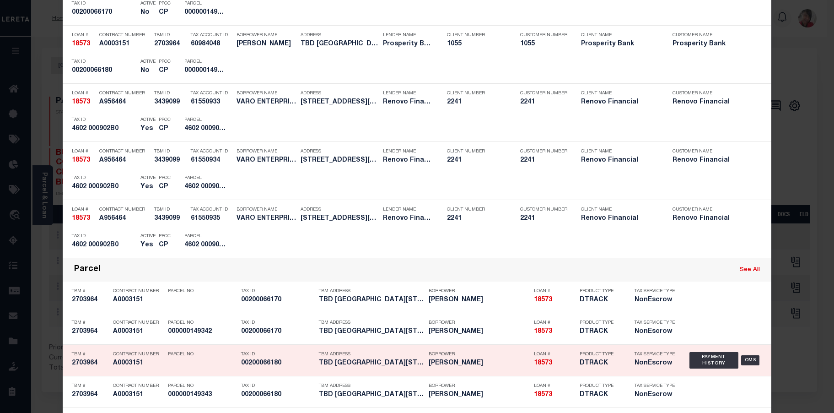
scroll to position [320, 0]
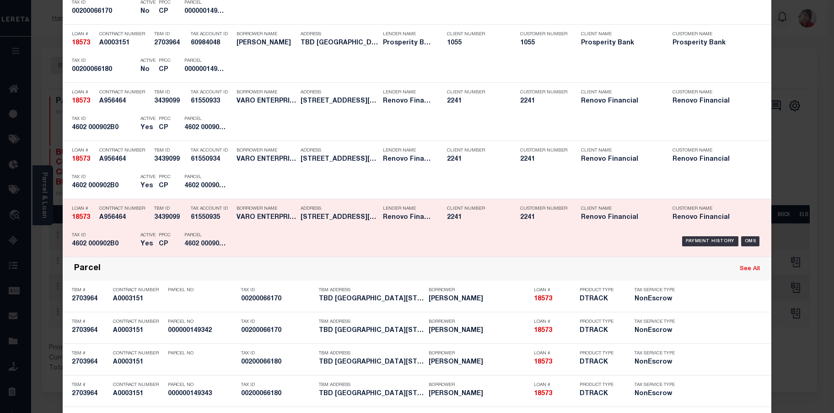
click at [205, 247] on h5 "4602 000902B0" at bounding box center [204, 244] width 41 height 8
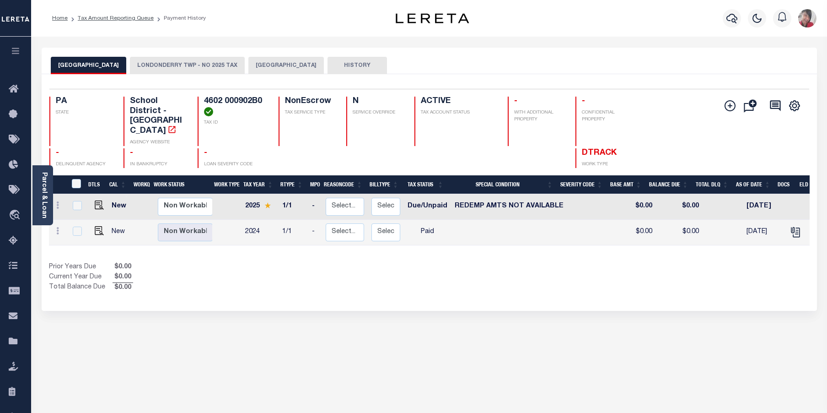
click at [216, 67] on button "LONDONDERRY TWP - NO 2025 TAX" at bounding box center [187, 65] width 115 height 17
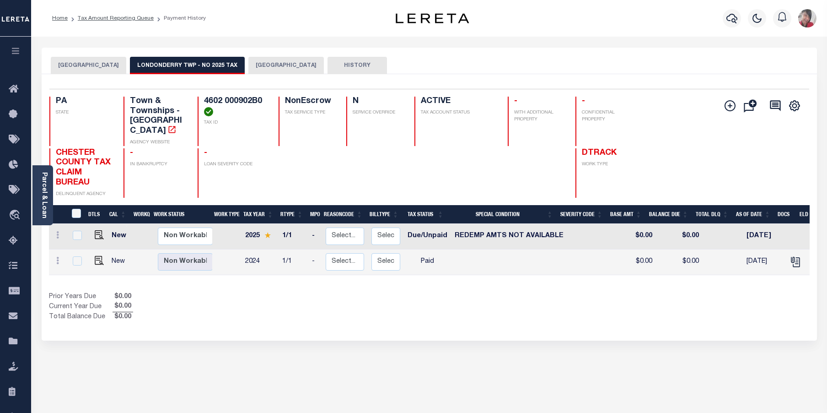
click at [321, 69] on button "[GEOGRAPHIC_DATA]" at bounding box center [287, 65] width 76 height 17
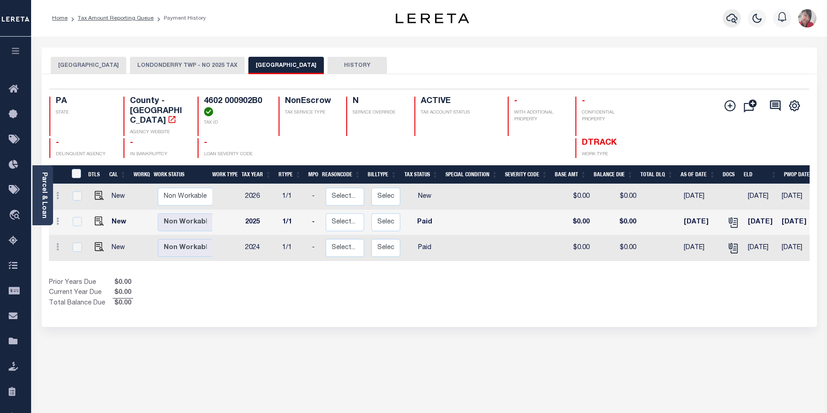
click at [739, 22] on button "button" at bounding box center [732, 18] width 18 height 18
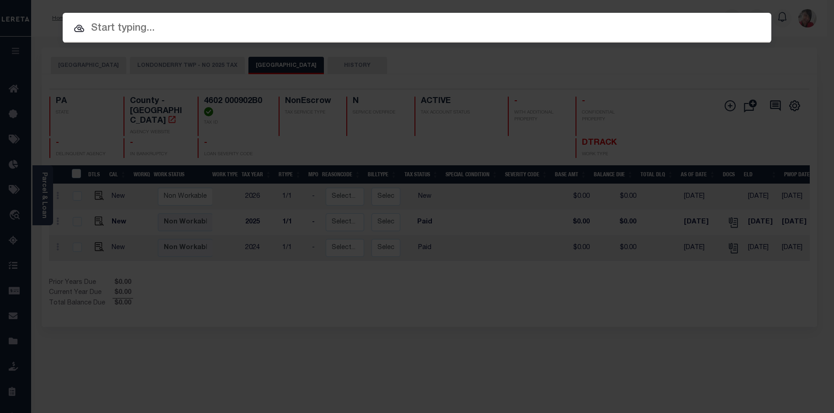
click at [430, 27] on input "text" at bounding box center [417, 29] width 709 height 16
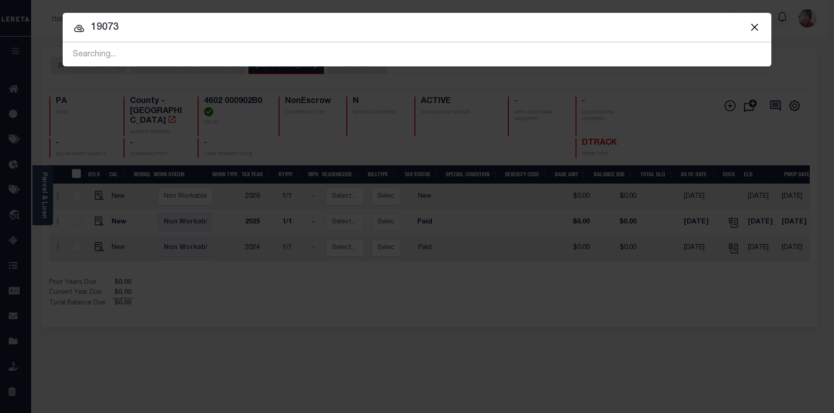
type input "19073"
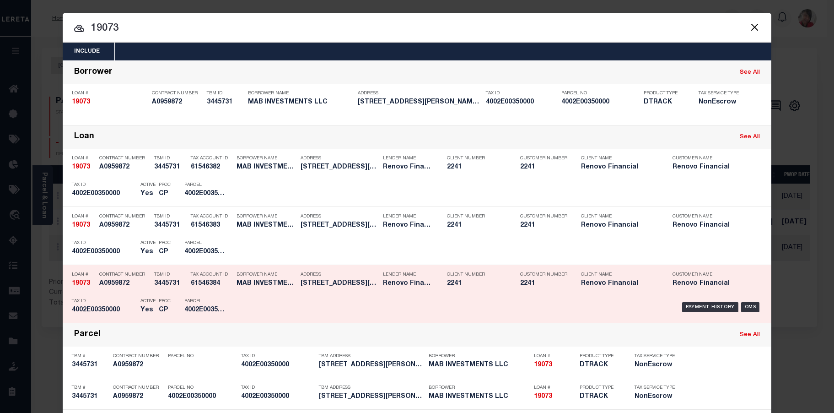
click at [268, 301] on div "Payment History OMS" at bounding box center [500, 307] width 523 height 27
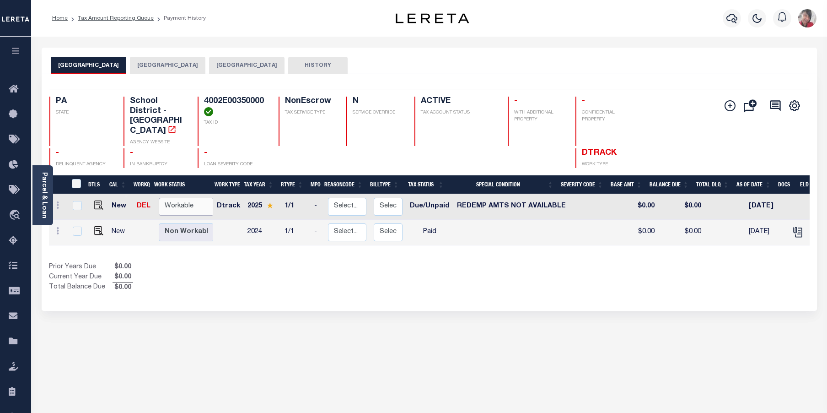
click at [178, 198] on select "Non Workable Workable" at bounding box center [186, 207] width 55 height 18
checkbox input "true"
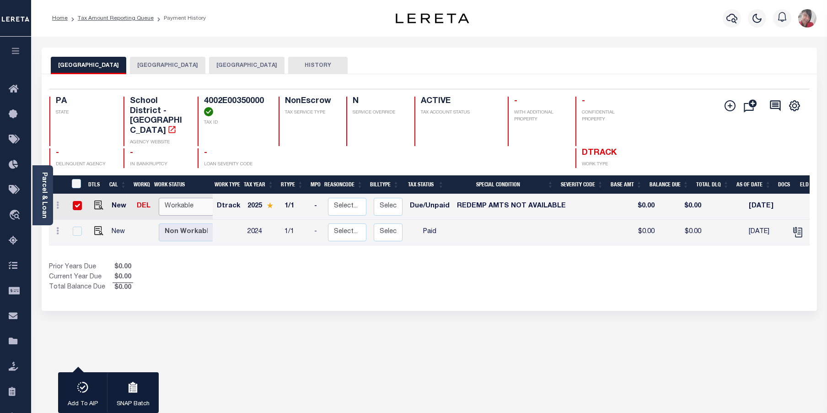
select select "true"
click at [159, 198] on select "Non Workable Workable" at bounding box center [186, 207] width 55 height 18
checkbox input "false"
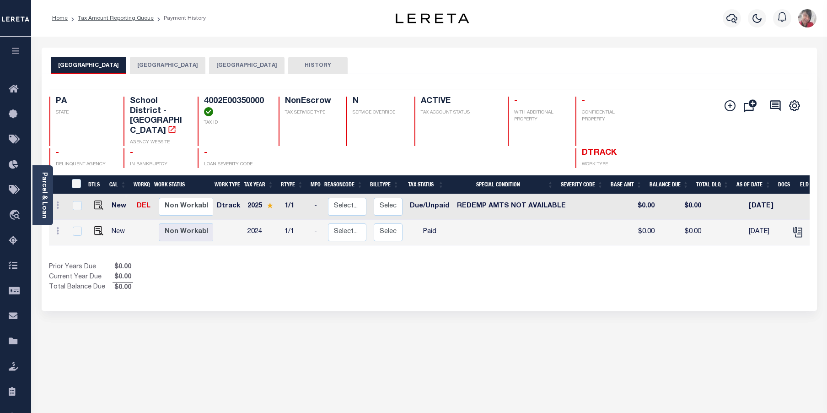
click at [205, 66] on button "[GEOGRAPHIC_DATA]" at bounding box center [168, 65] width 76 height 17
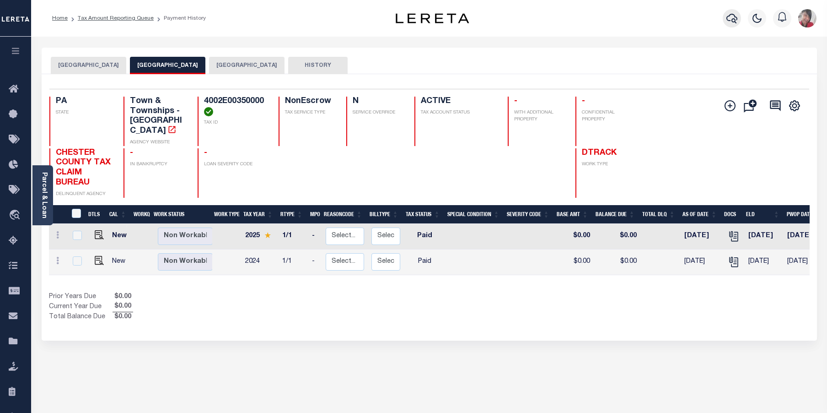
click at [729, 18] on icon "button" at bounding box center [732, 18] width 11 height 11
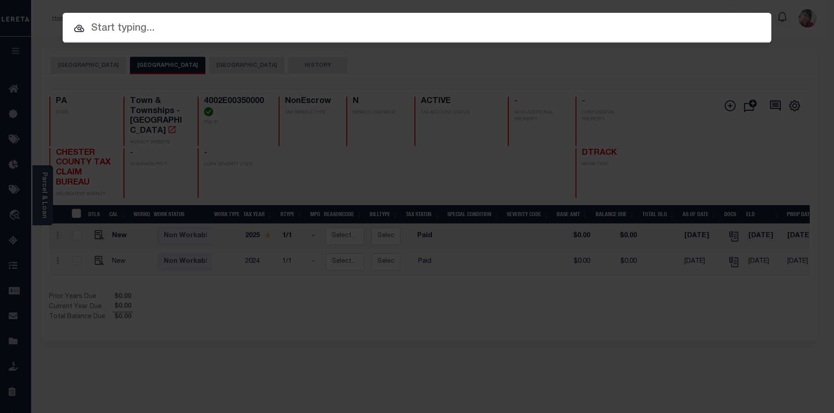
click at [612, 26] on input "text" at bounding box center [417, 29] width 709 height 16
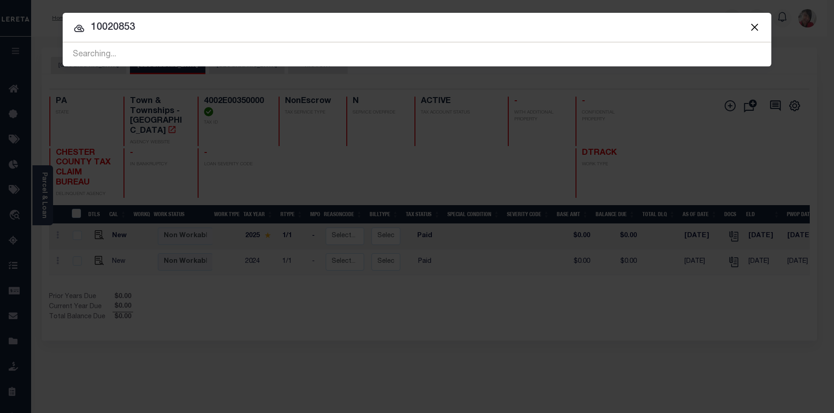
type input "10020853"
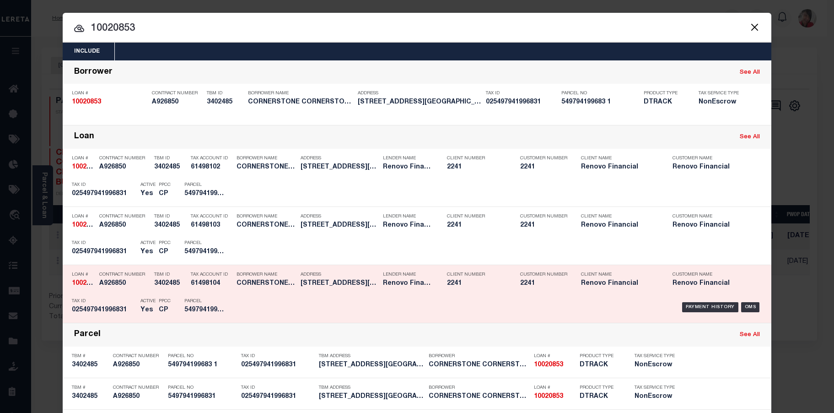
click at [205, 309] on h5 "549794199683 1" at bounding box center [204, 310] width 41 height 8
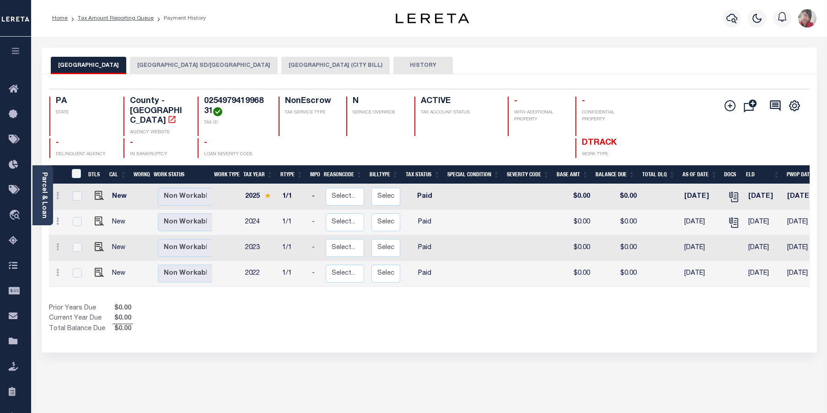
click at [183, 65] on button "[GEOGRAPHIC_DATA] SD/[GEOGRAPHIC_DATA]" at bounding box center [204, 65] width 148 height 17
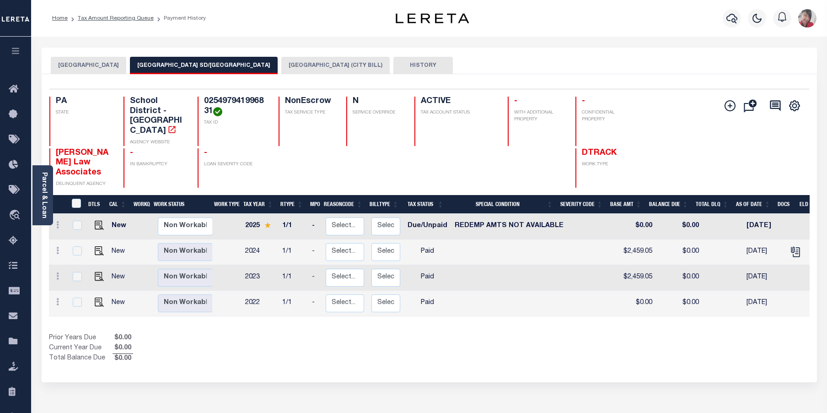
click at [286, 68] on button "[GEOGRAPHIC_DATA] (CITY BILL)" at bounding box center [335, 65] width 108 height 17
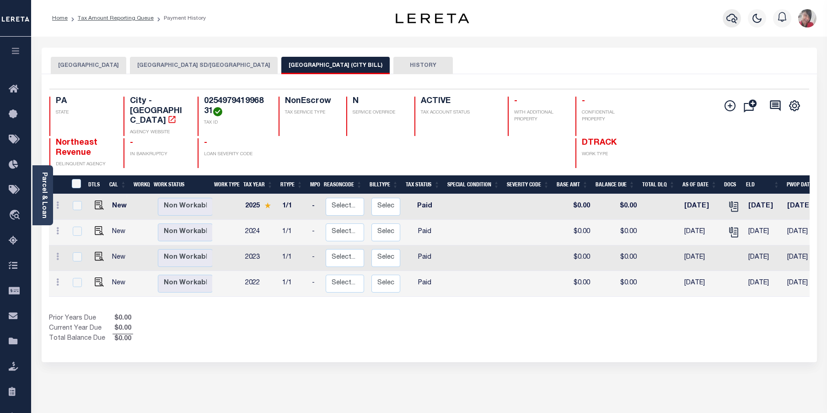
click at [732, 19] on icon "button" at bounding box center [732, 18] width 11 height 11
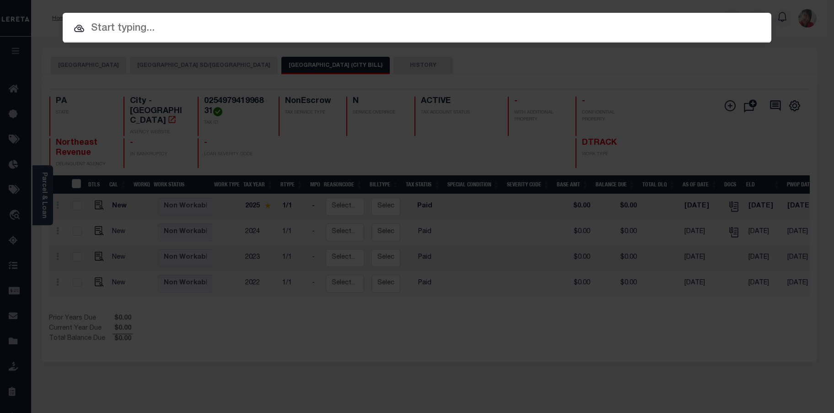
click at [489, 30] on input "text" at bounding box center [417, 29] width 709 height 16
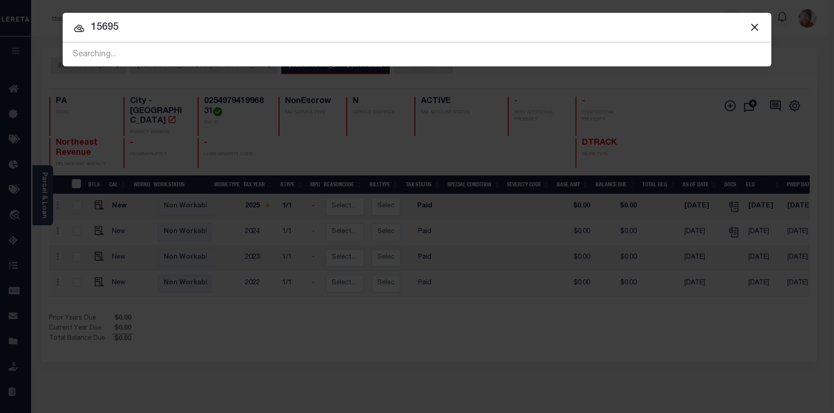
type input "15695"
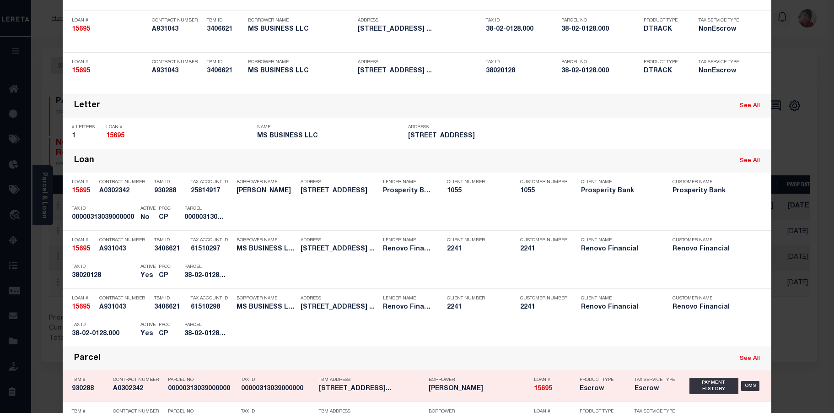
scroll to position [137, 0]
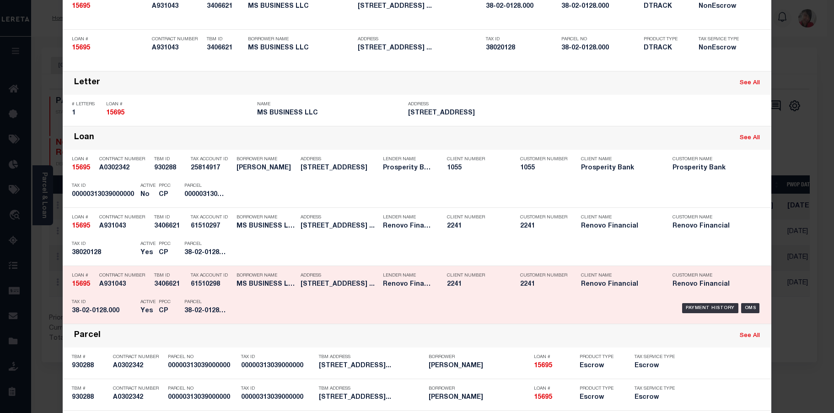
click at [186, 311] on h5 "38-02-0128.000" at bounding box center [204, 311] width 41 height 8
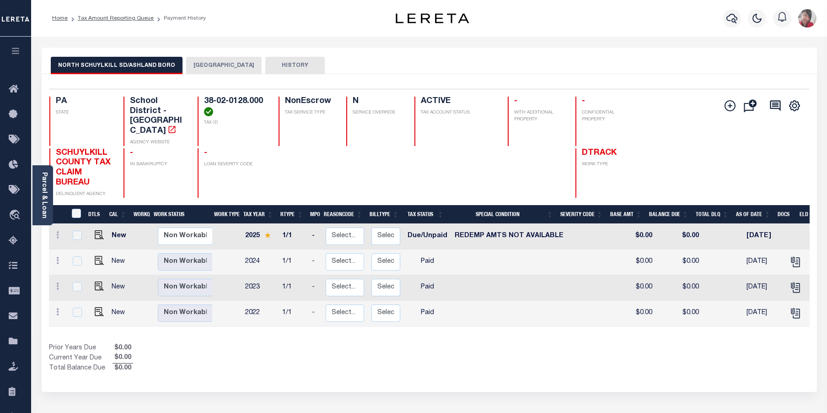
click at [208, 65] on button "[GEOGRAPHIC_DATA]" at bounding box center [224, 65] width 76 height 17
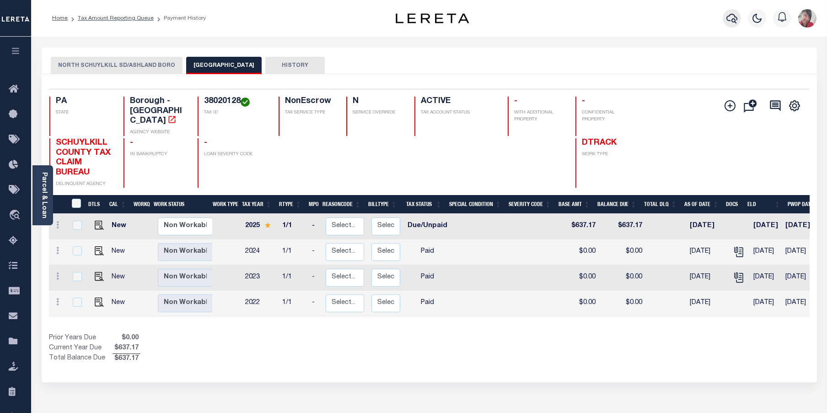
click at [735, 21] on icon "button" at bounding box center [732, 19] width 11 height 10
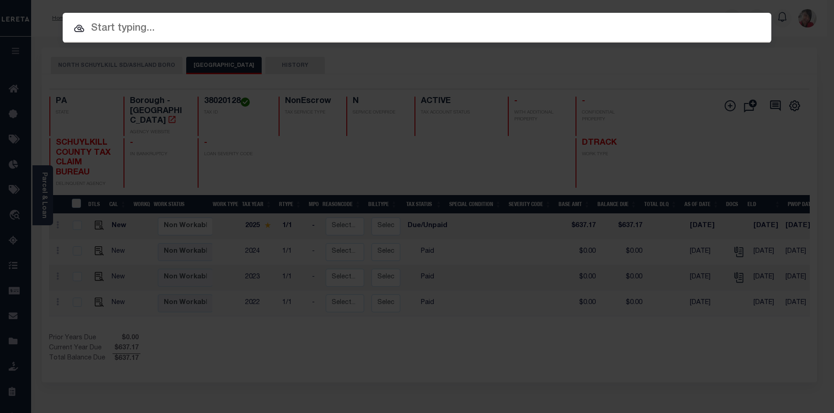
click at [348, 34] on input "text" at bounding box center [417, 29] width 709 height 16
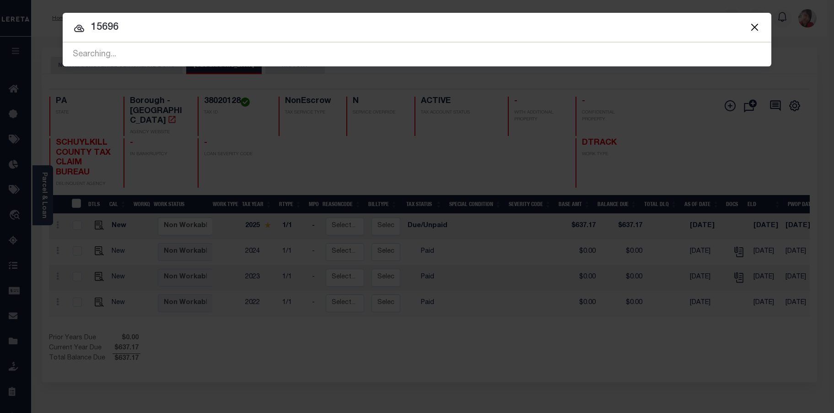
type input "15696"
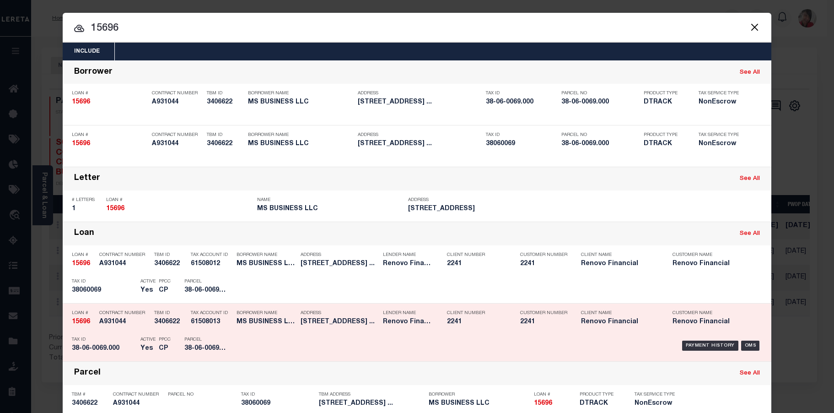
click at [184, 347] on h5 "38-06-0069.000" at bounding box center [204, 349] width 41 height 8
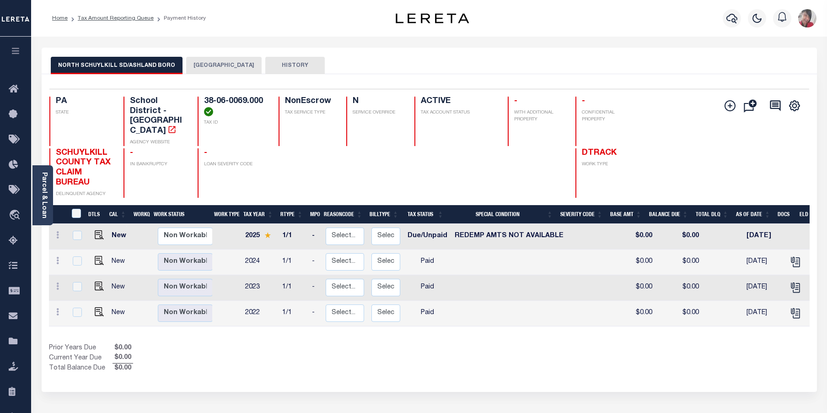
click at [204, 65] on button "[GEOGRAPHIC_DATA]" at bounding box center [224, 65] width 76 height 17
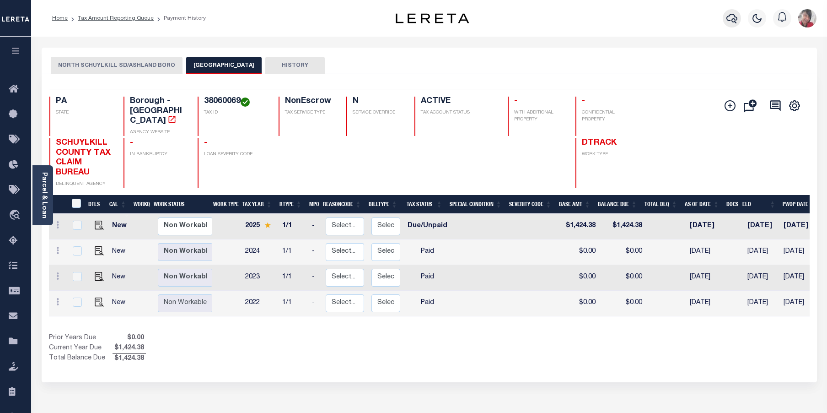
click at [728, 19] on icon "button" at bounding box center [732, 18] width 11 height 11
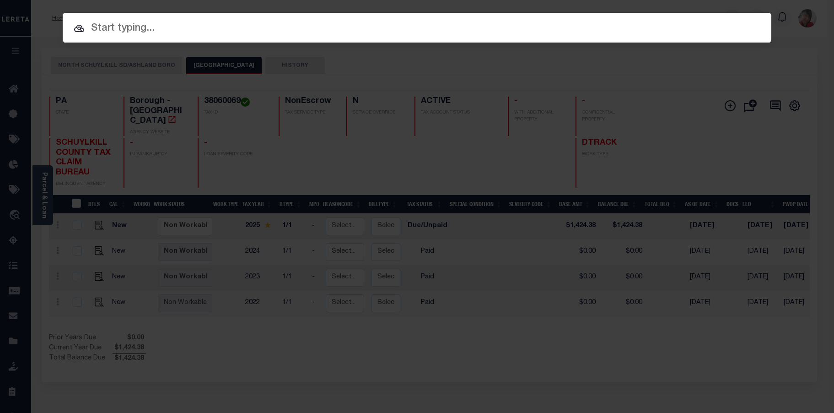
click at [512, 30] on input "text" at bounding box center [417, 29] width 709 height 16
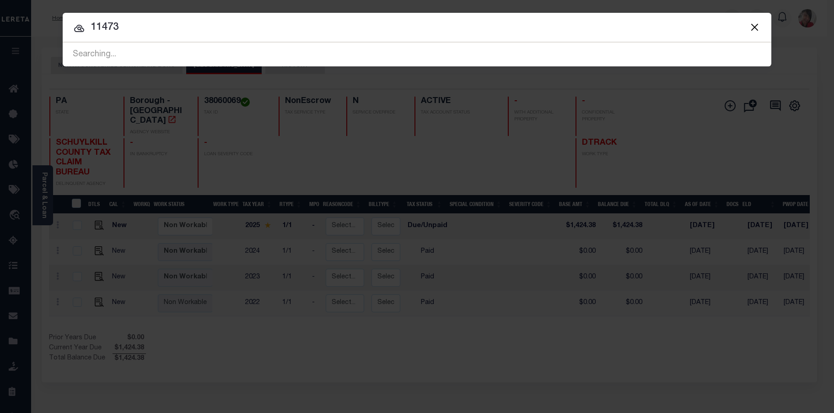
type input "11473"
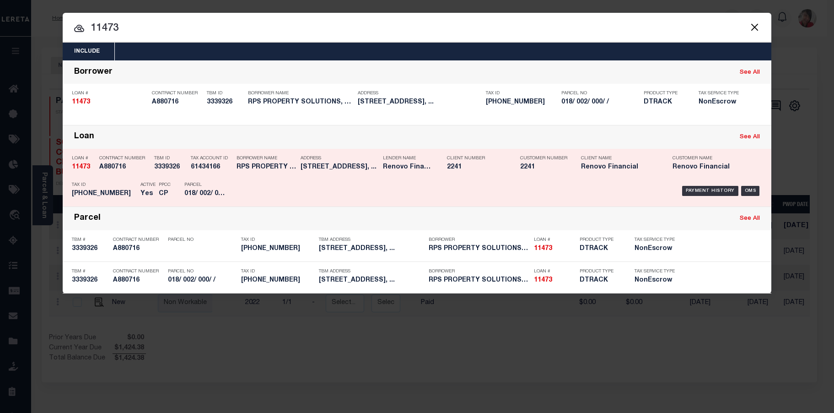
click at [395, 169] on h5 "Renovo Financial" at bounding box center [408, 167] width 50 height 8
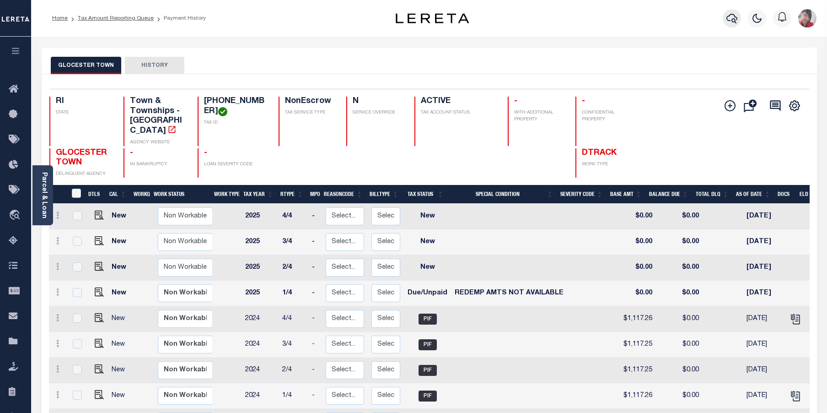
click at [737, 20] on icon "button" at bounding box center [732, 18] width 11 height 11
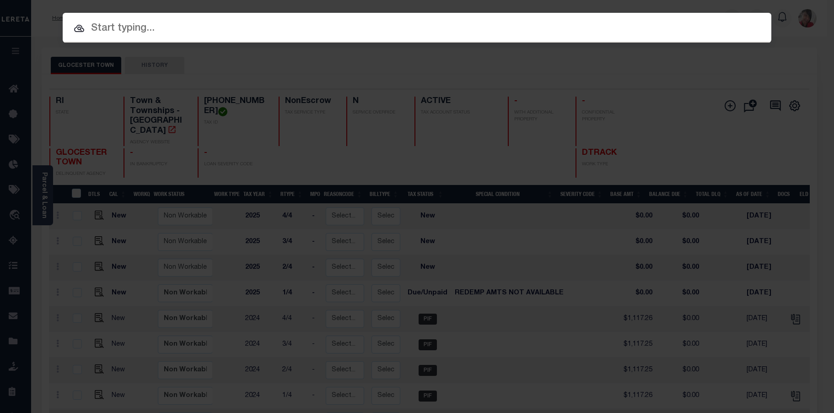
click at [567, 29] on input "text" at bounding box center [417, 29] width 709 height 16
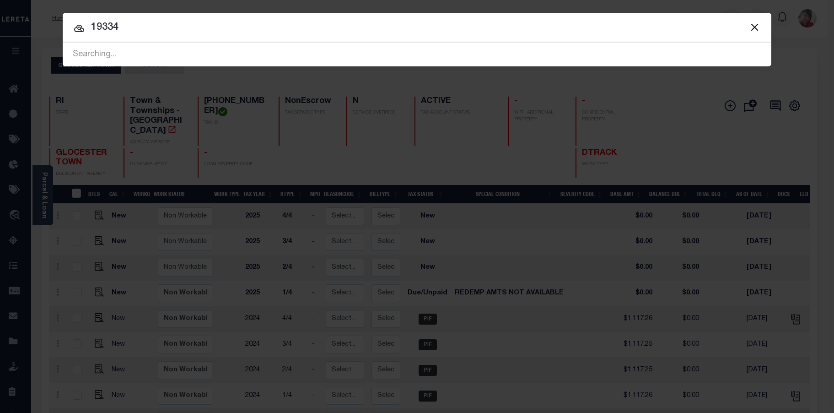
type input "19334"
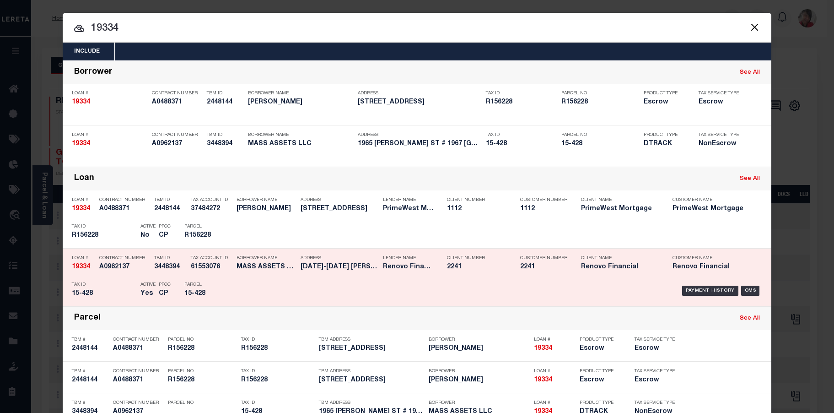
click at [221, 291] on h5 "15-428" at bounding box center [204, 294] width 41 height 8
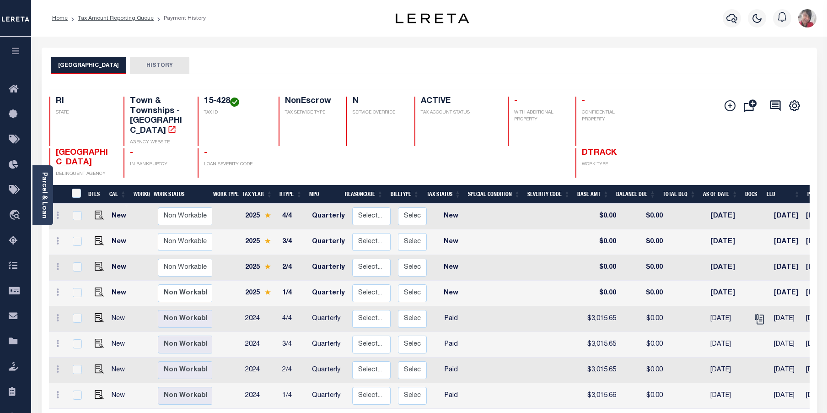
click at [221, 22] on div "Home Tax Amount Reporting Queue Payment History" at bounding box center [206, 18] width 323 height 19
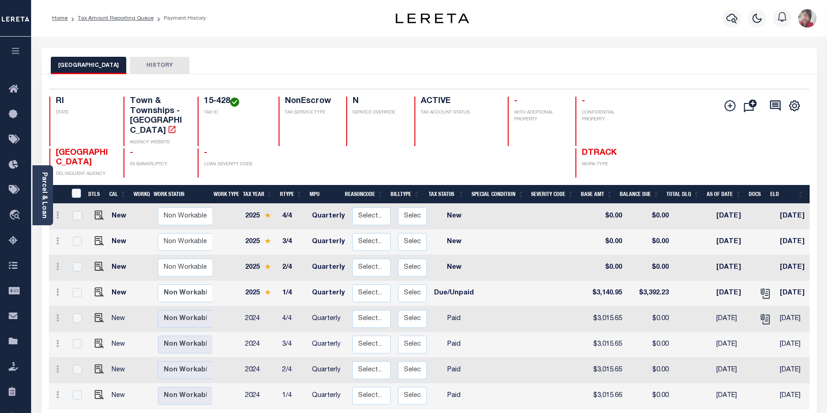
click at [14, 52] on icon "button" at bounding box center [16, 51] width 11 height 8
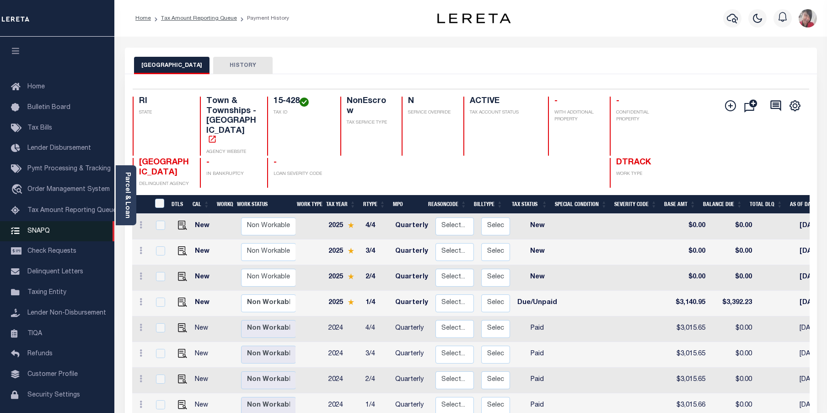
click at [38, 238] on link "SNAPQ" at bounding box center [57, 231] width 114 height 21
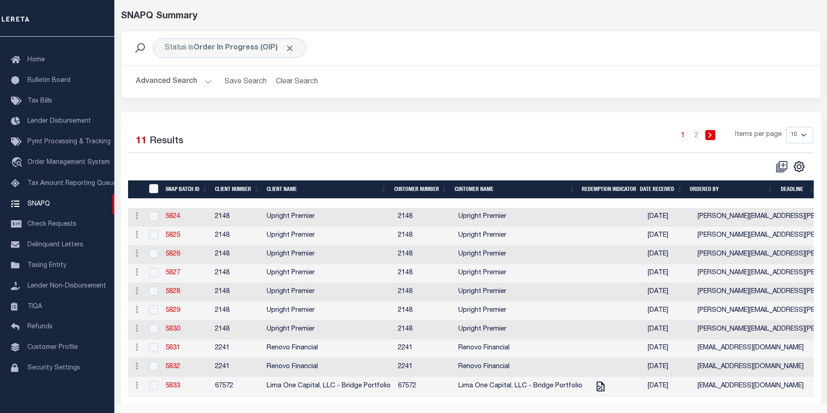
scroll to position [46, 0]
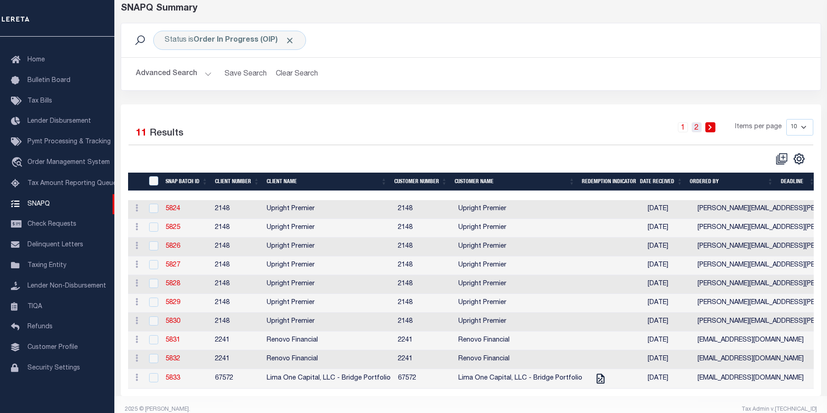
click at [699, 126] on link "2" at bounding box center [697, 127] width 10 height 10
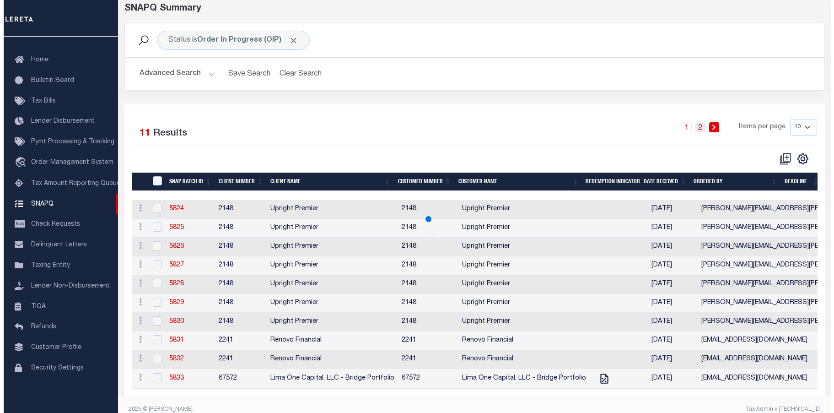
scroll to position [0, 0]
